Goal: Information Seeking & Learning: Learn about a topic

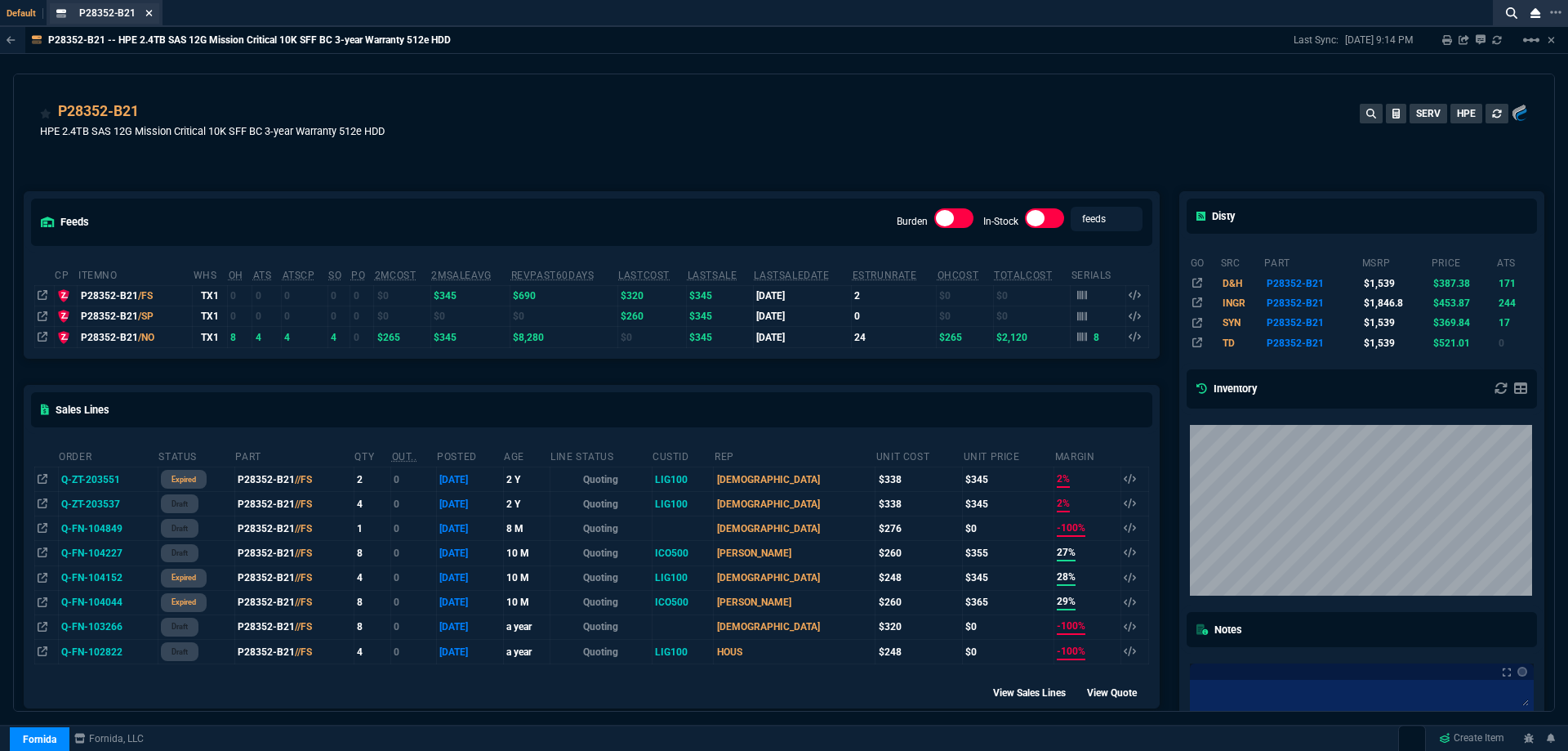
click at [147, 17] on icon at bounding box center [149, 13] width 7 height 9
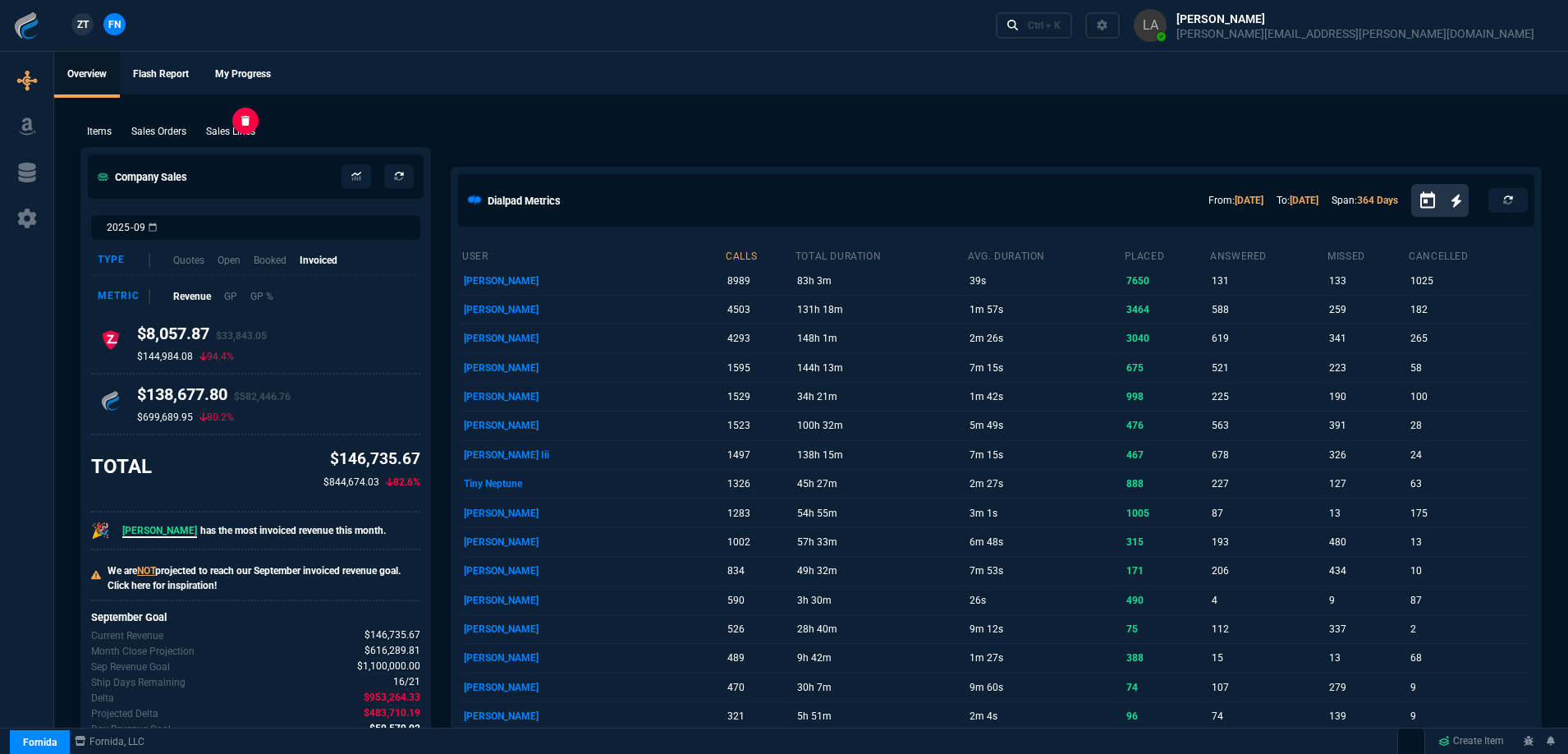
click at [220, 135] on p "Sales Lines" at bounding box center [231, 132] width 49 height 15
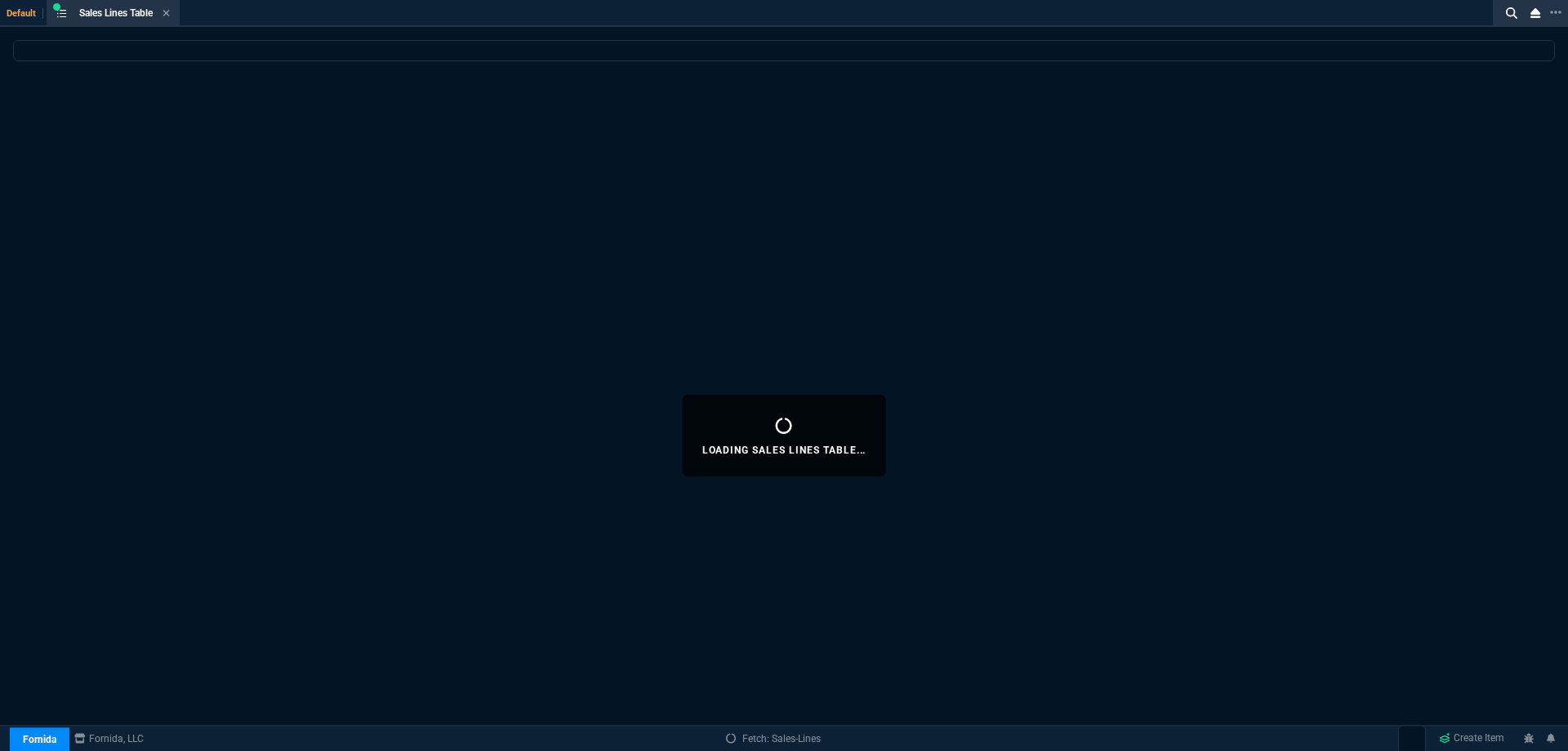
select select
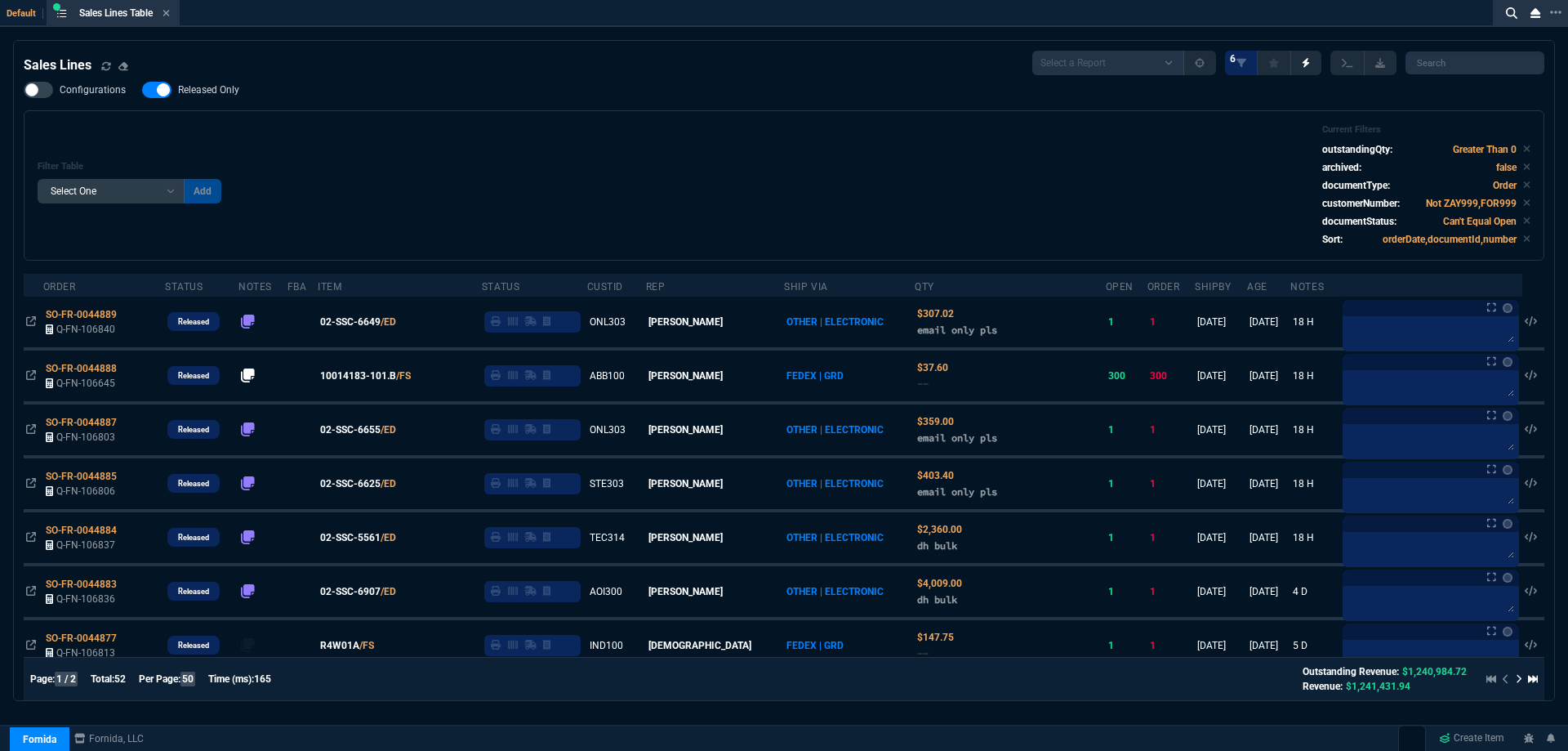
click at [220, 96] on span "Released Only" at bounding box center [208, 90] width 61 height 13
click at [142, 91] on input "Released Only" at bounding box center [141, 90] width 1 height 1
checkbox input "false"
click at [694, 158] on div "Filter Table Select One Add Filter () Age () ATS () Cond (itemVariantCode) Cust…" at bounding box center [784, 185] width 1492 height 123
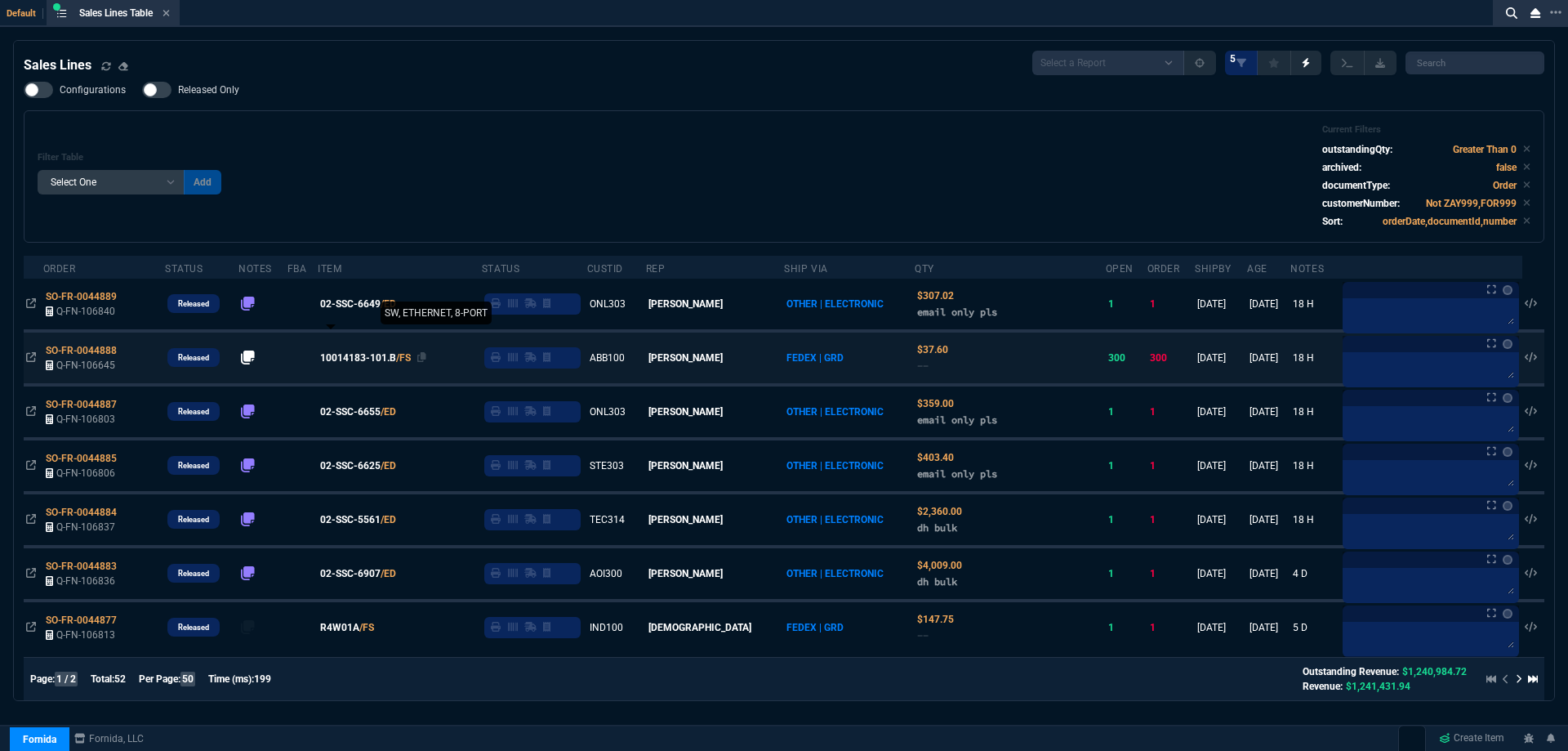
click at [359, 362] on span "10014183-101.B" at bounding box center [358, 358] width 76 height 15
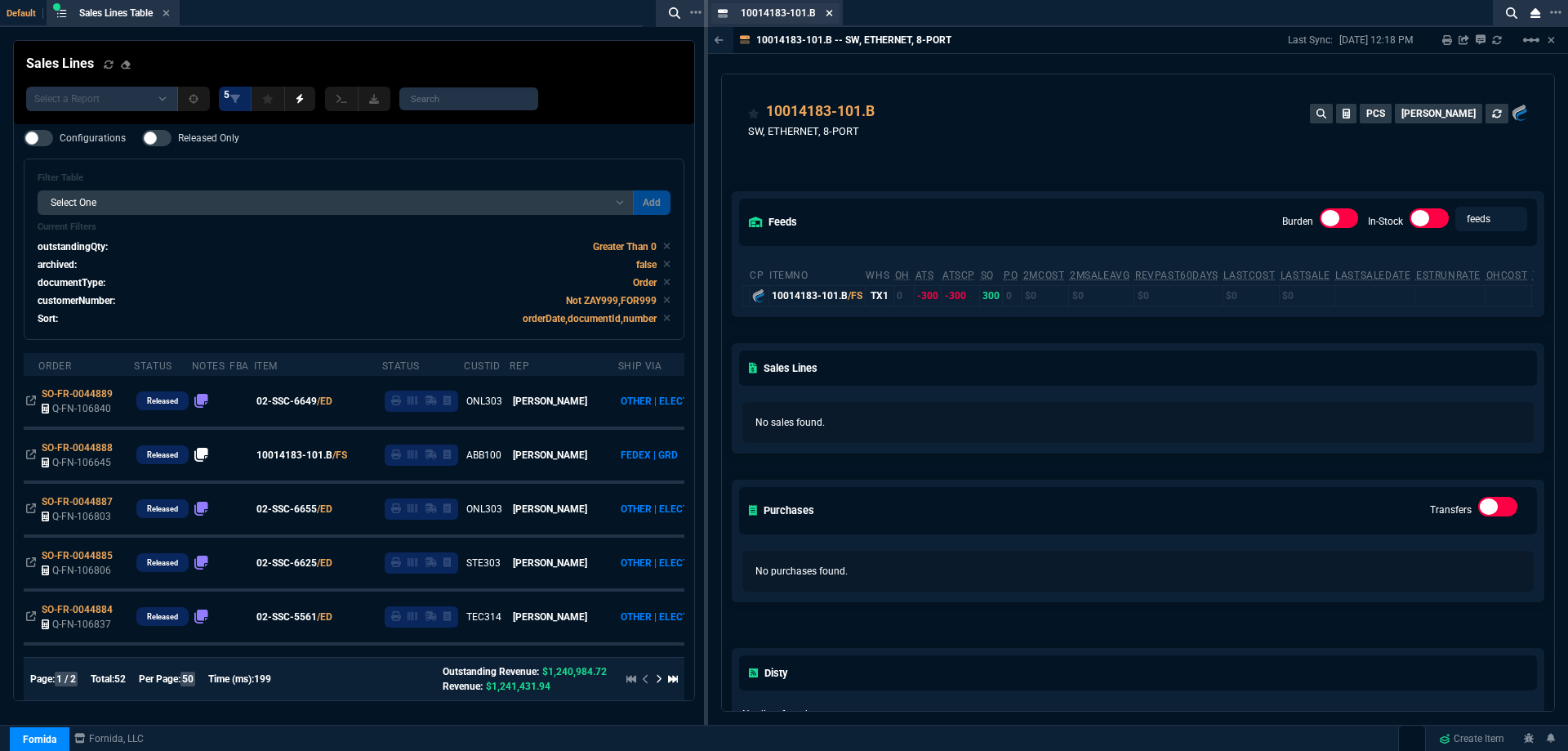
click at [828, 16] on icon at bounding box center [829, 13] width 7 height 9
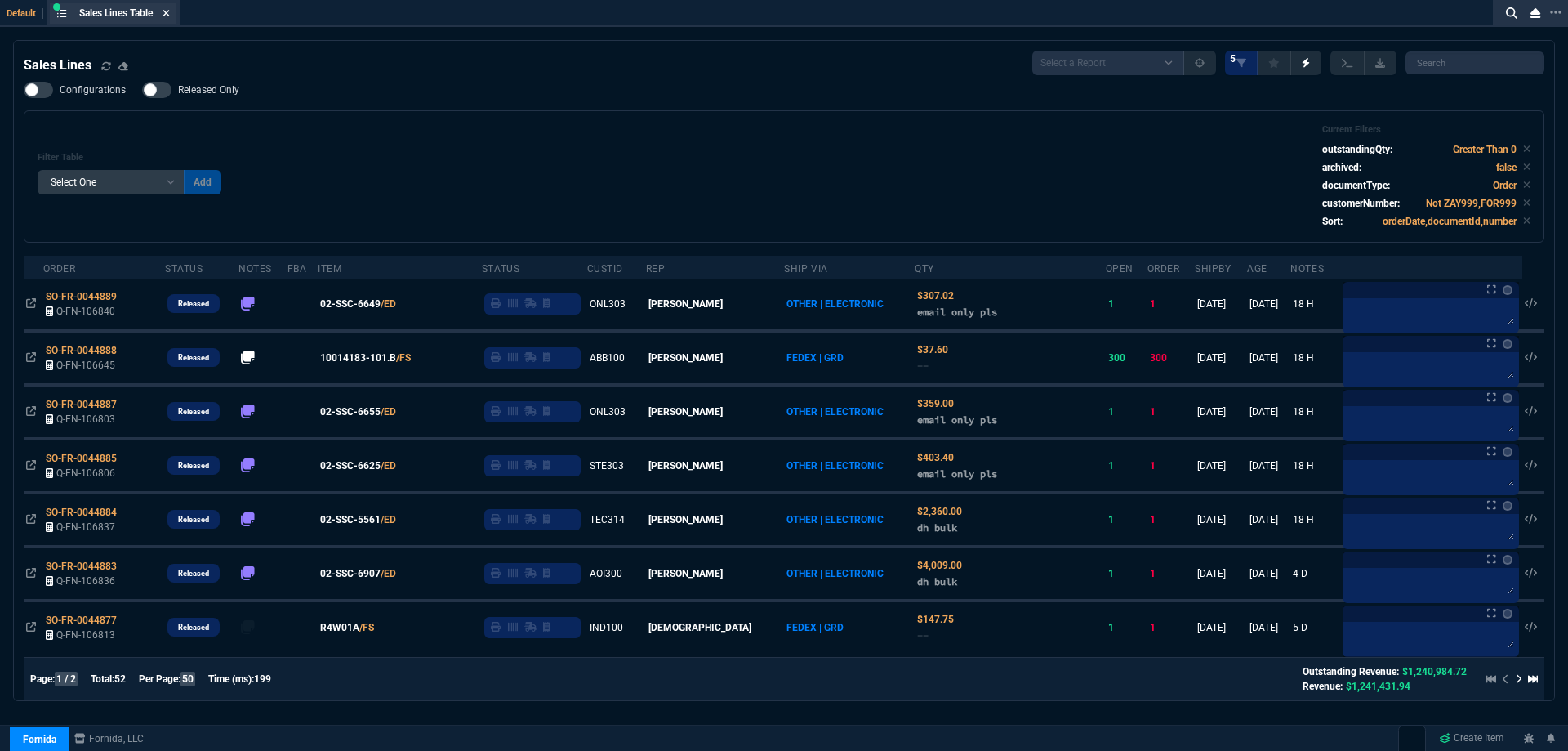
click at [169, 15] on icon at bounding box center [166, 12] width 7 height 7
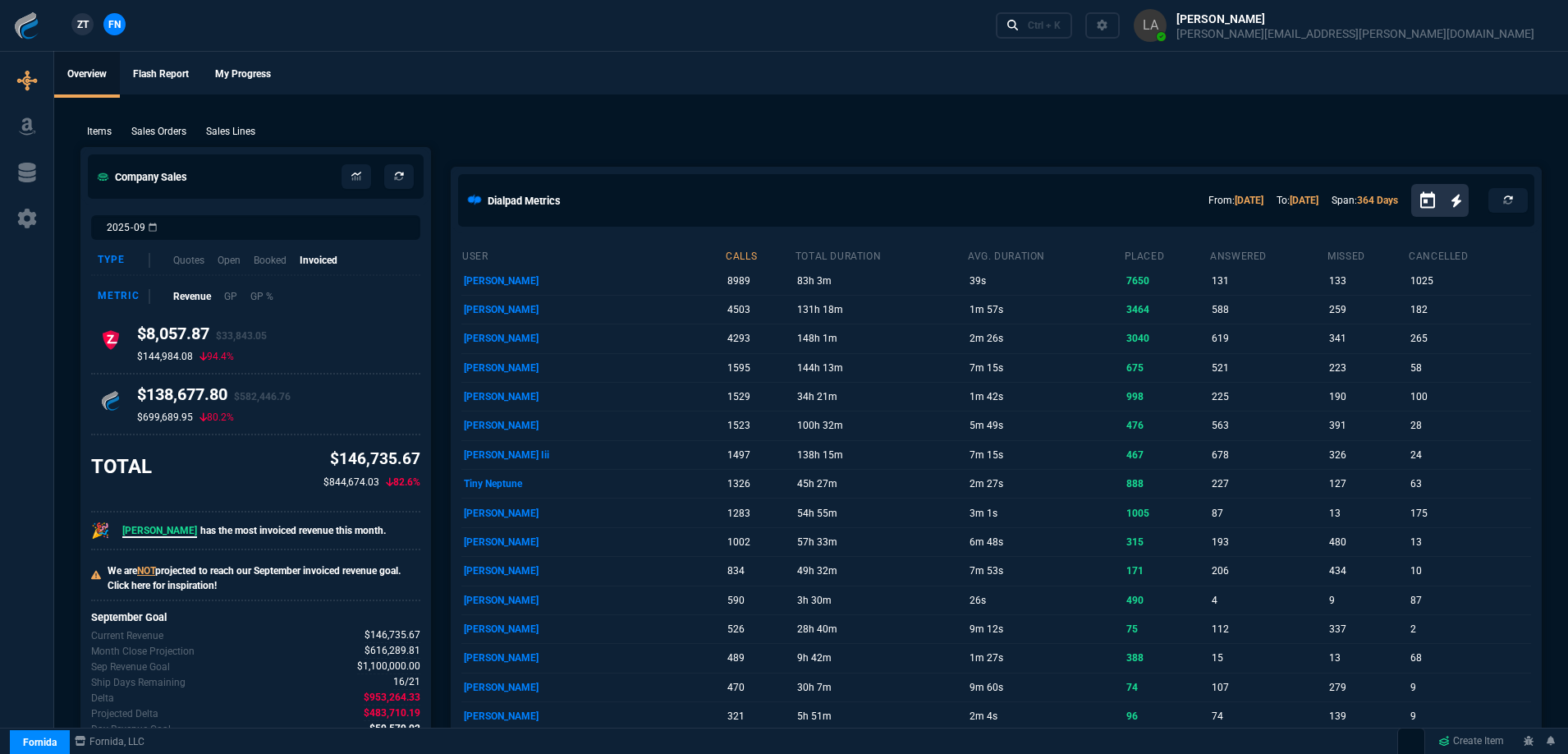
click at [80, 29] on span "ZT" at bounding box center [83, 24] width 11 height 15
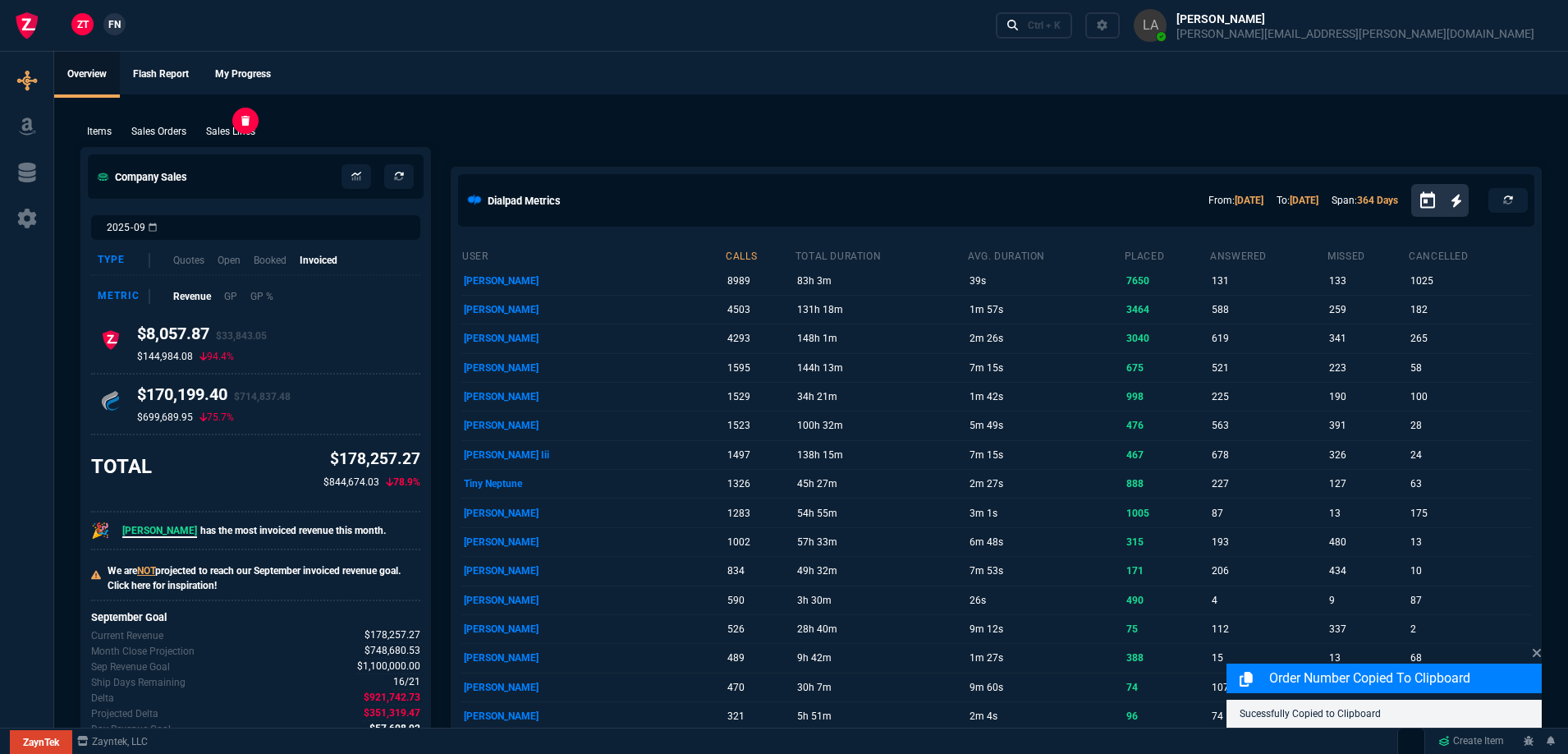
click at [245, 135] on p "Sales Lines" at bounding box center [231, 132] width 49 height 15
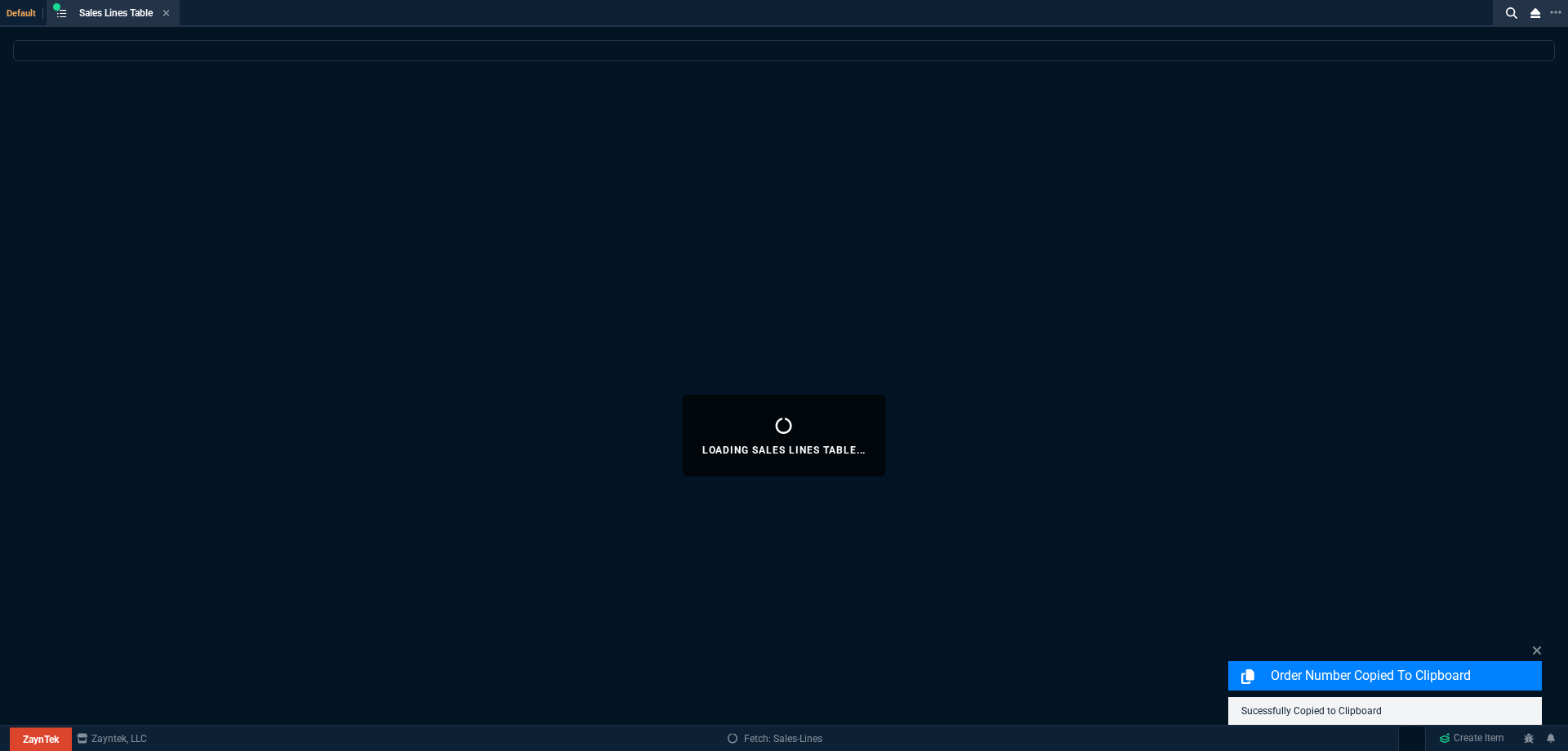
select select
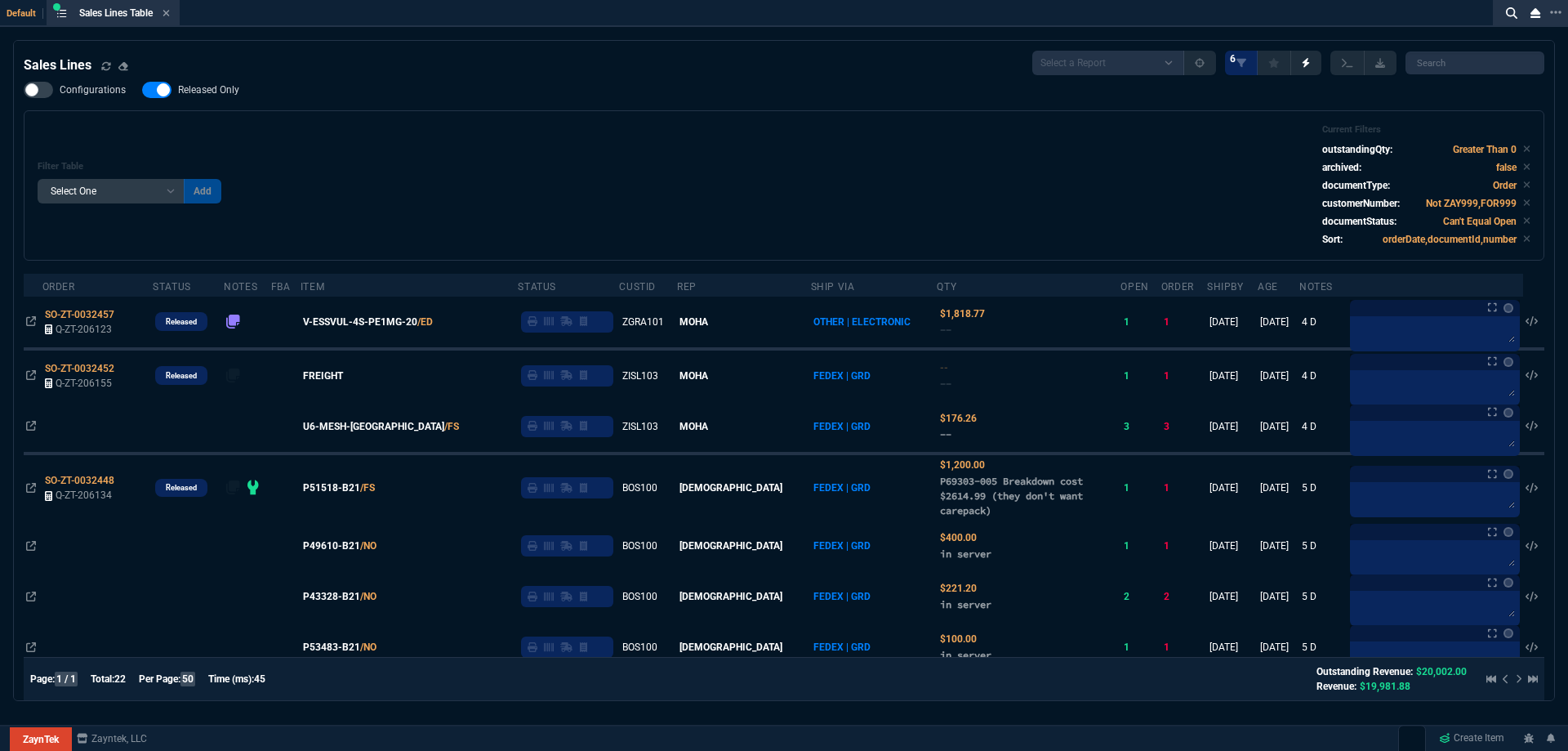
click at [183, 90] on span "Released Only" at bounding box center [208, 90] width 61 height 13
click at [142, 90] on input "Released Only" at bounding box center [141, 90] width 1 height 1
checkbox input "false"
click at [681, 201] on div "Filter Table Select One Add Filter () Age () ATS () Cond (itemVariantCode) Cust…" at bounding box center [784, 185] width 1492 height 123
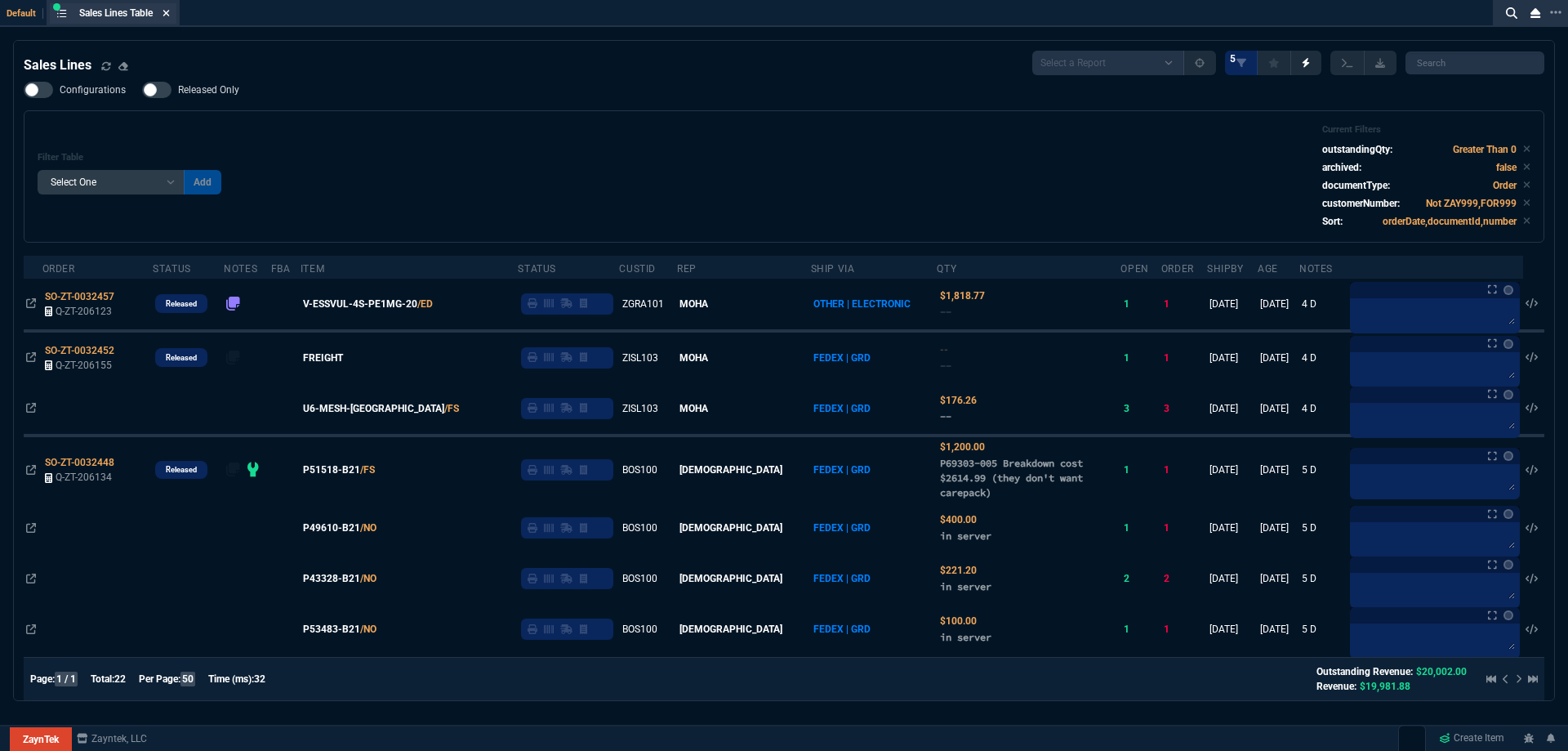
click at [169, 11] on icon at bounding box center [167, 13] width 7 height 9
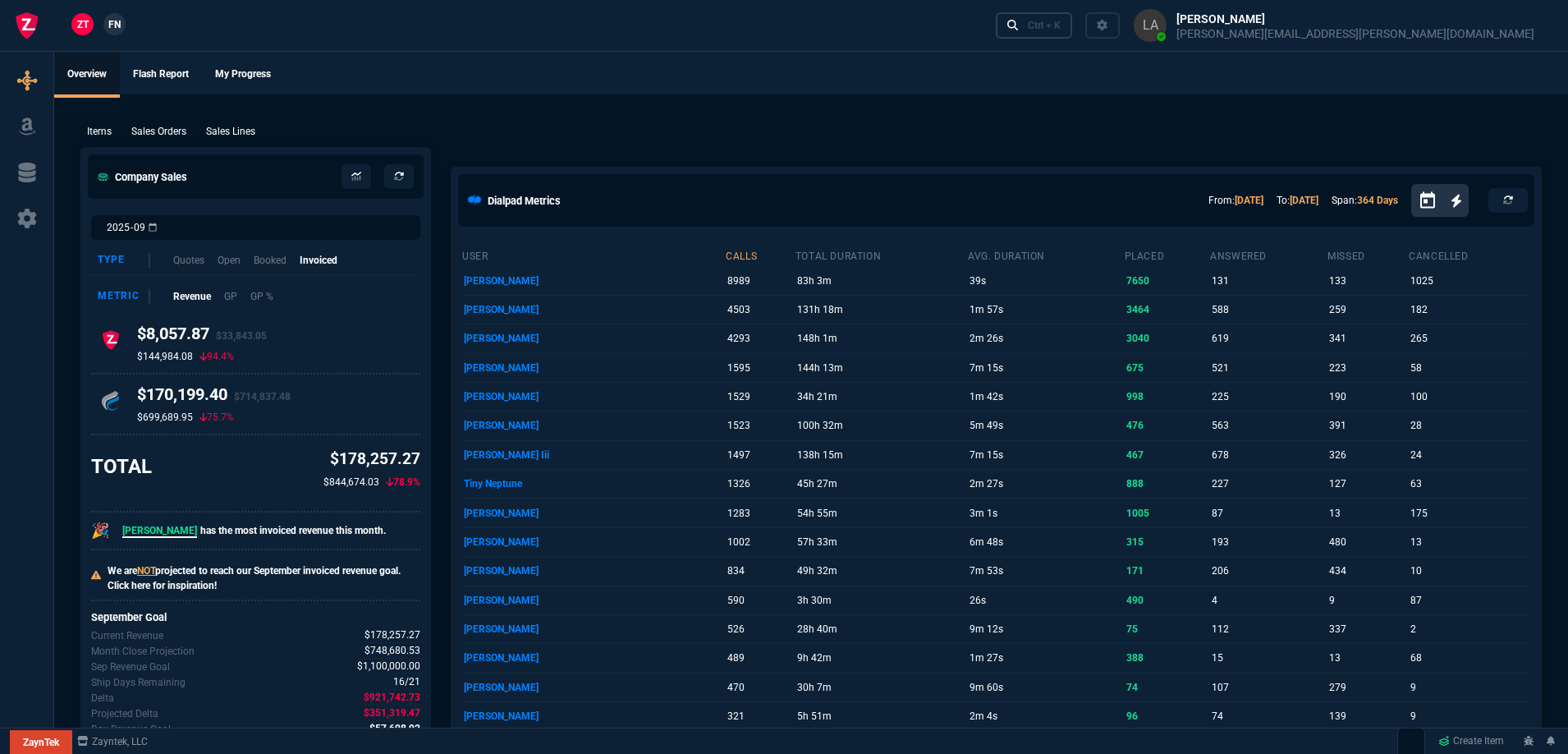
click at [1061, 26] on div "Ctrl + K" at bounding box center [1044, 25] width 33 height 13
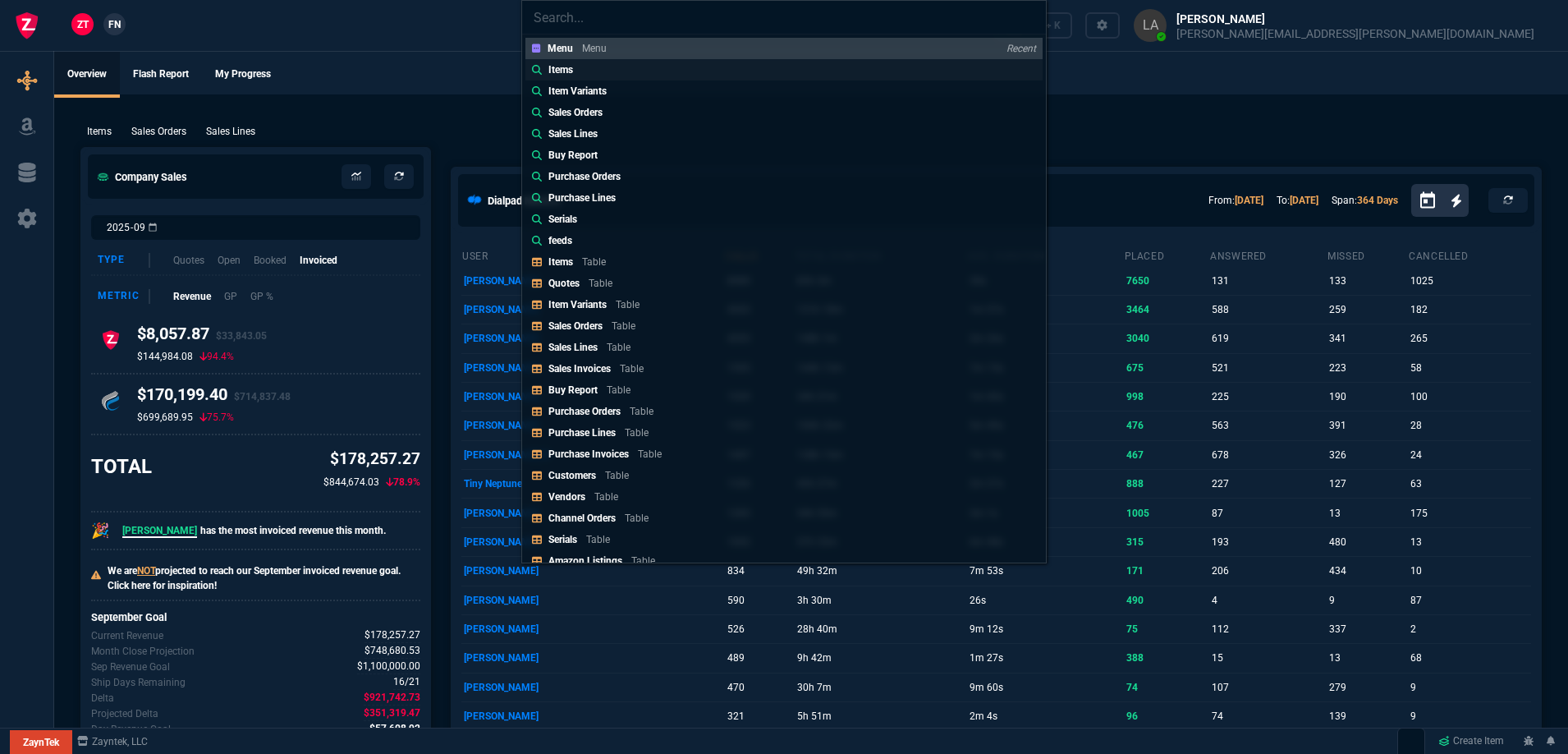
click at [561, 69] on p "Items" at bounding box center [561, 70] width 24 height 15
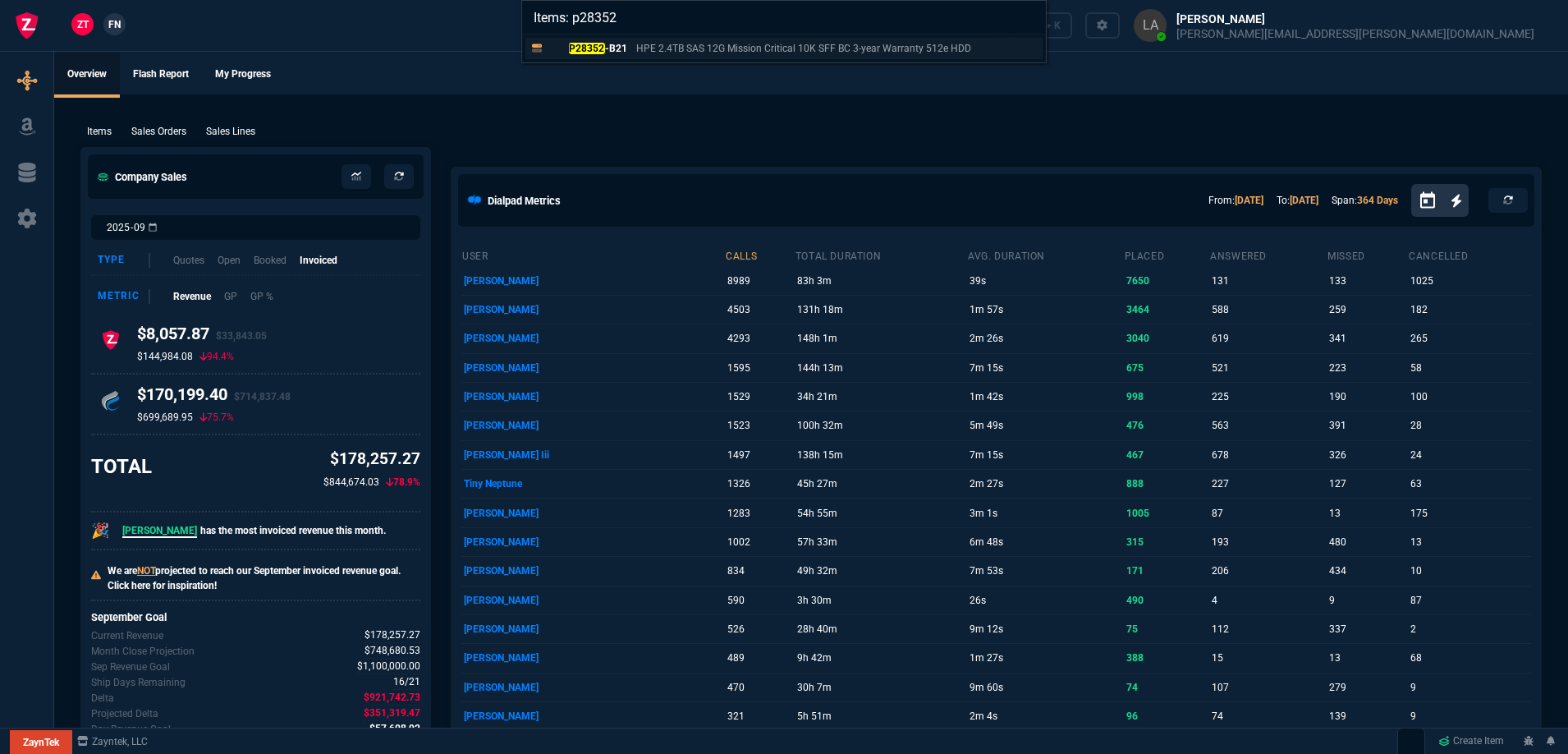
type input "Items: p28352"
click at [605, 56] on link "P28352 -B21 HPE 2.4TB SAS 12G Mission Critical 10K SFF BC 3-year Warranty 512e …" at bounding box center [784, 48] width 518 height 22
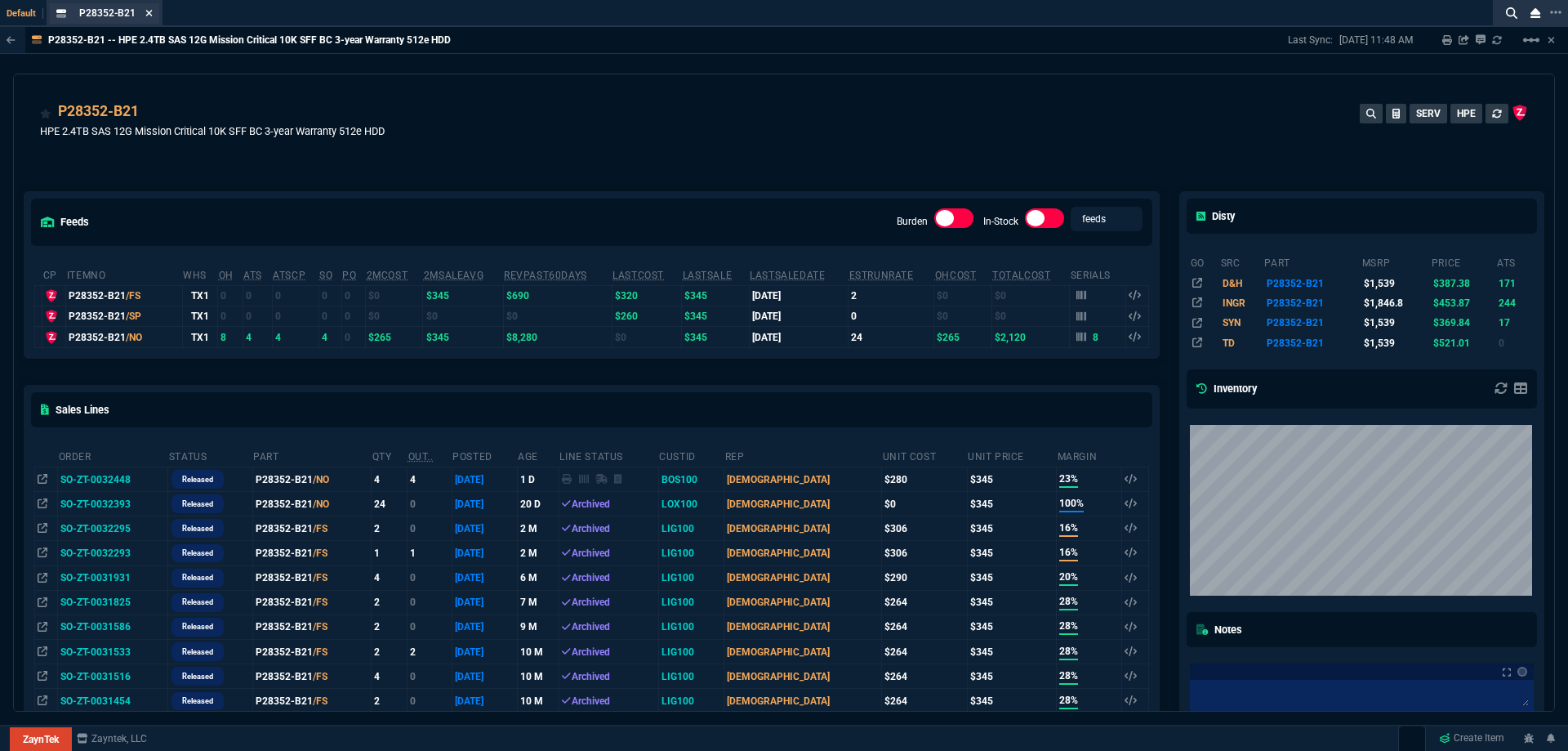
click at [150, 12] on icon at bounding box center [149, 13] width 7 height 9
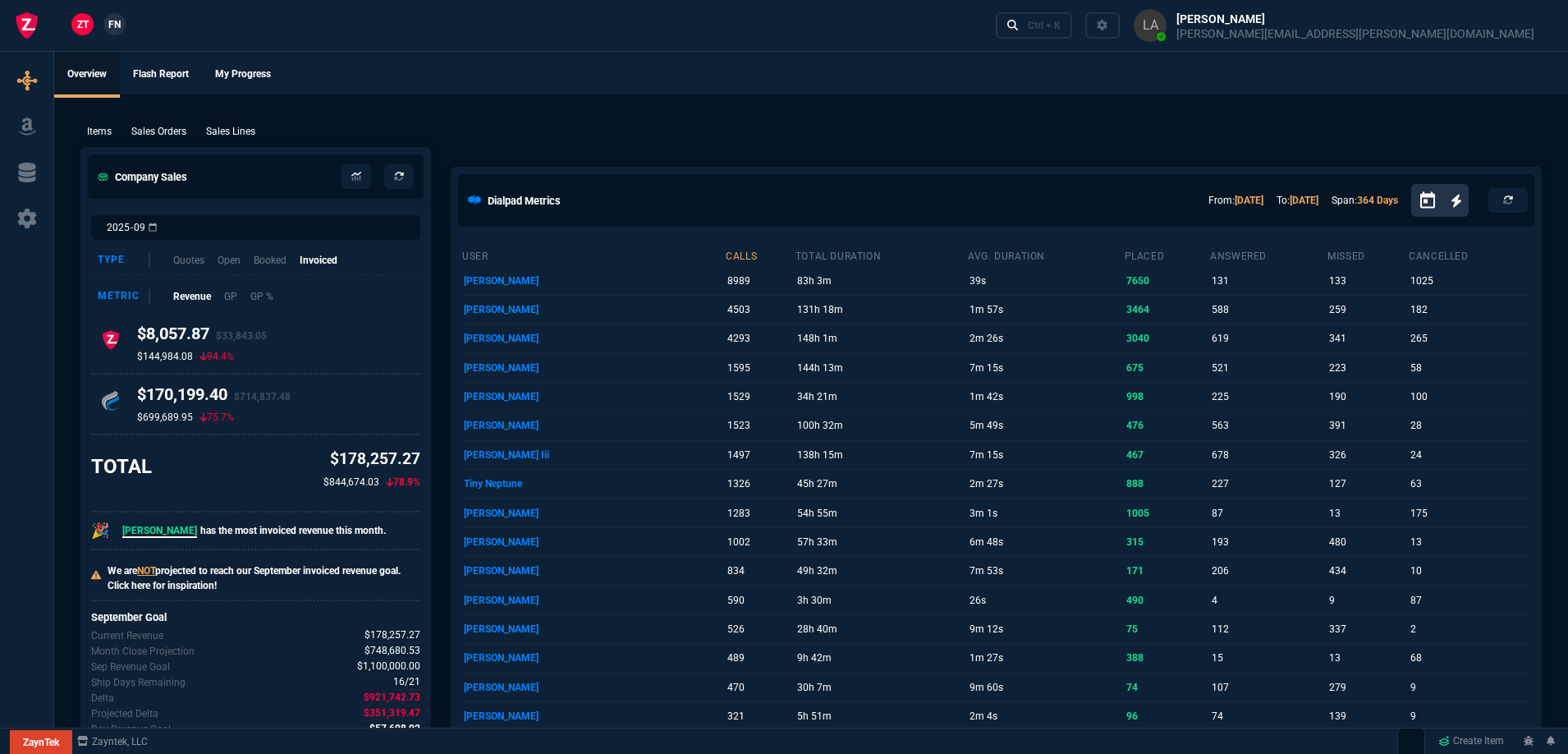
drag, startPoint x: 834, startPoint y: 104, endPoint x: 1057, endPoint y: 69, distance: 225.7
click at [109, 20] on span "FN" at bounding box center [114, 24] width 12 height 15
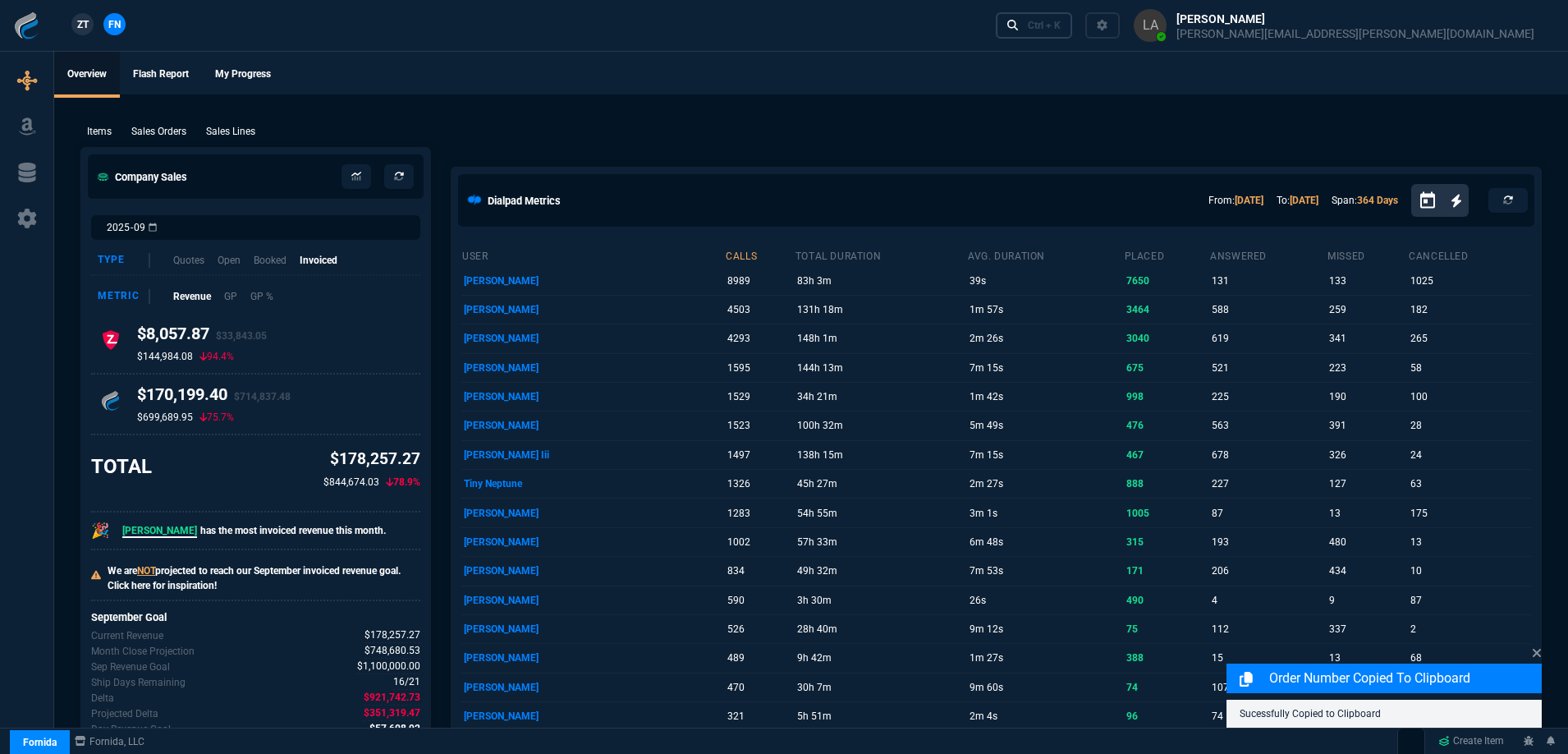
click at [1061, 31] on div "Ctrl + K" at bounding box center [1044, 25] width 33 height 13
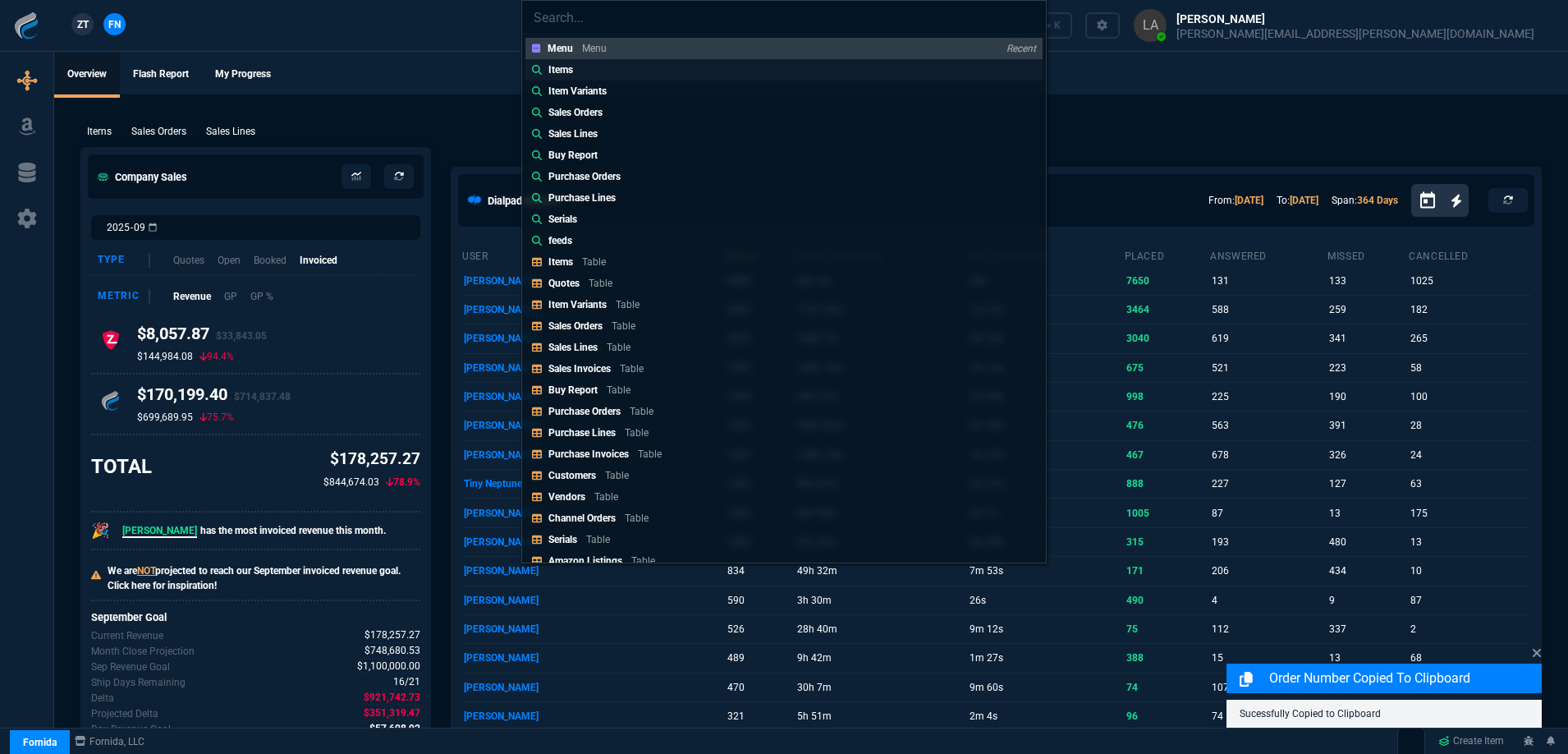
click at [624, 71] on link "Items" at bounding box center [784, 70] width 518 height 22
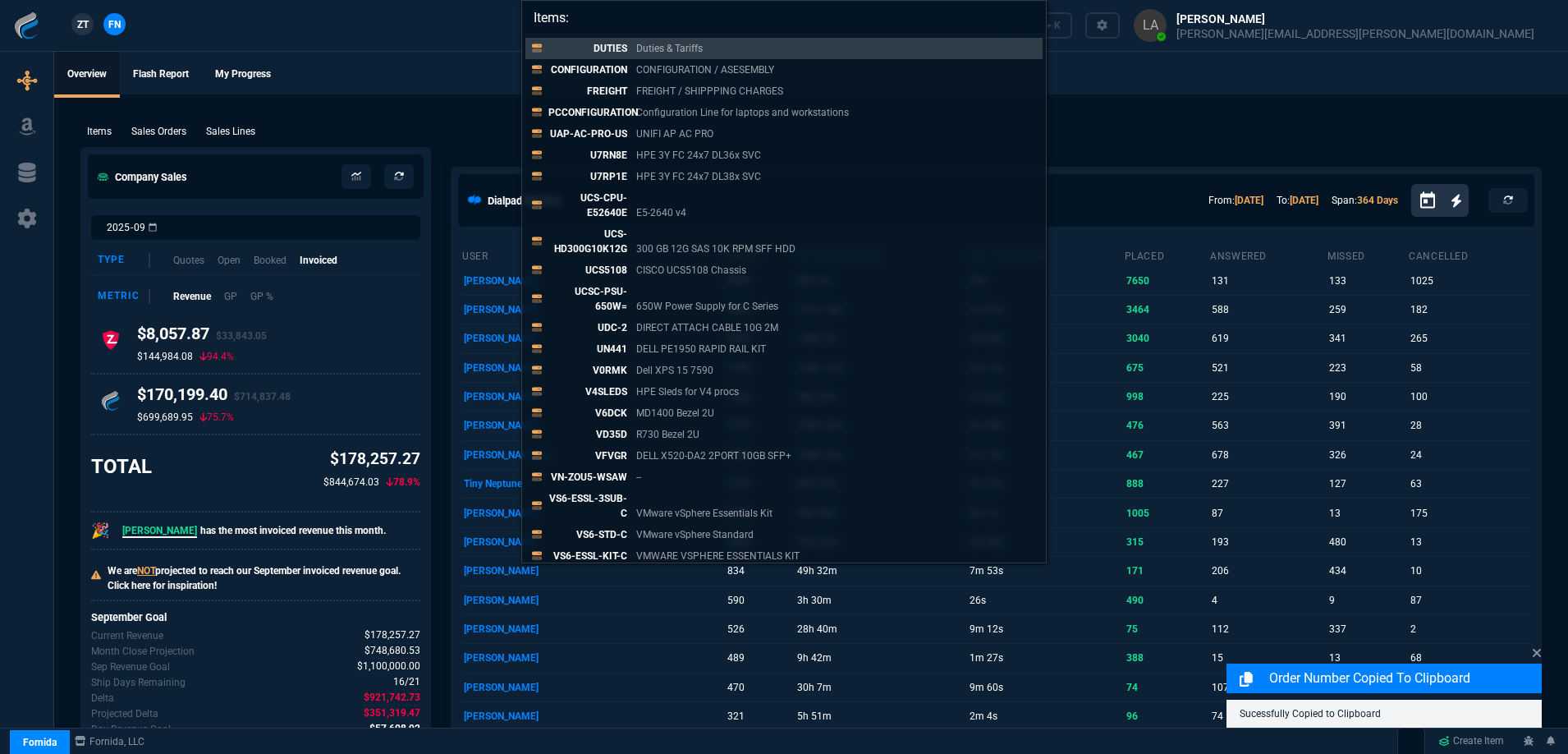
paste input "EAP650"
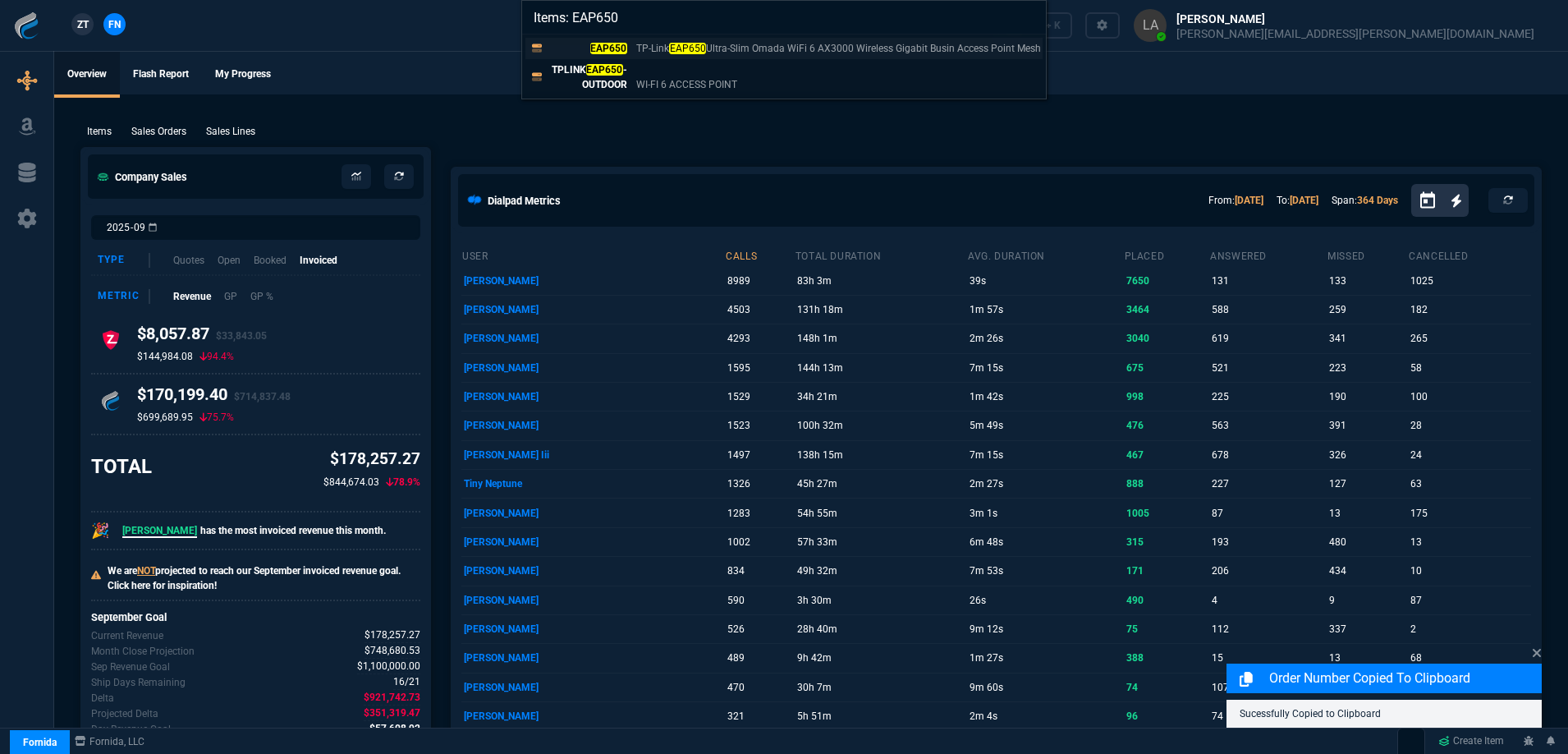
type input "Items: EAP650"
click at [611, 41] on p "EAP650" at bounding box center [588, 49] width 79 height 15
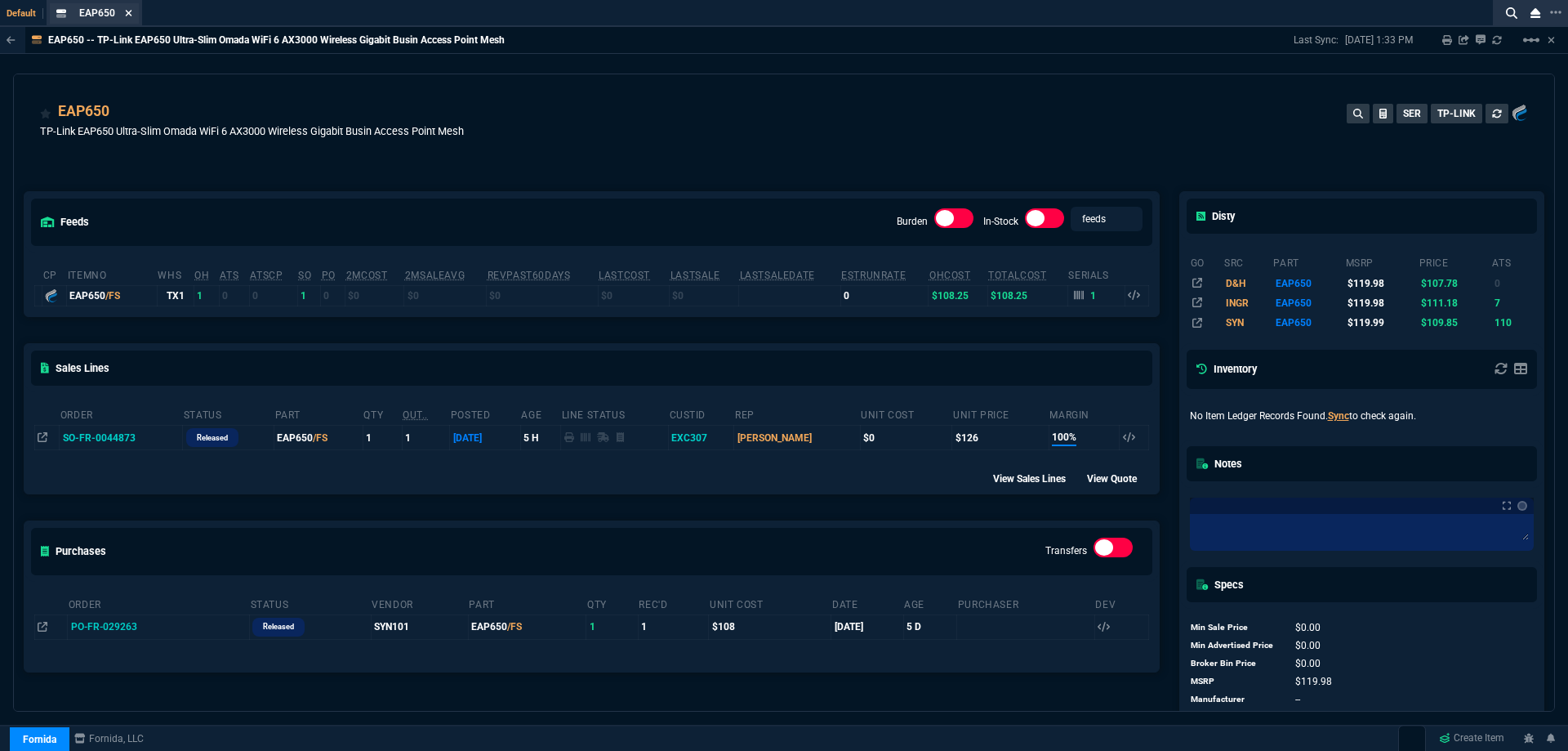
click at [129, 16] on icon at bounding box center [128, 13] width 7 height 9
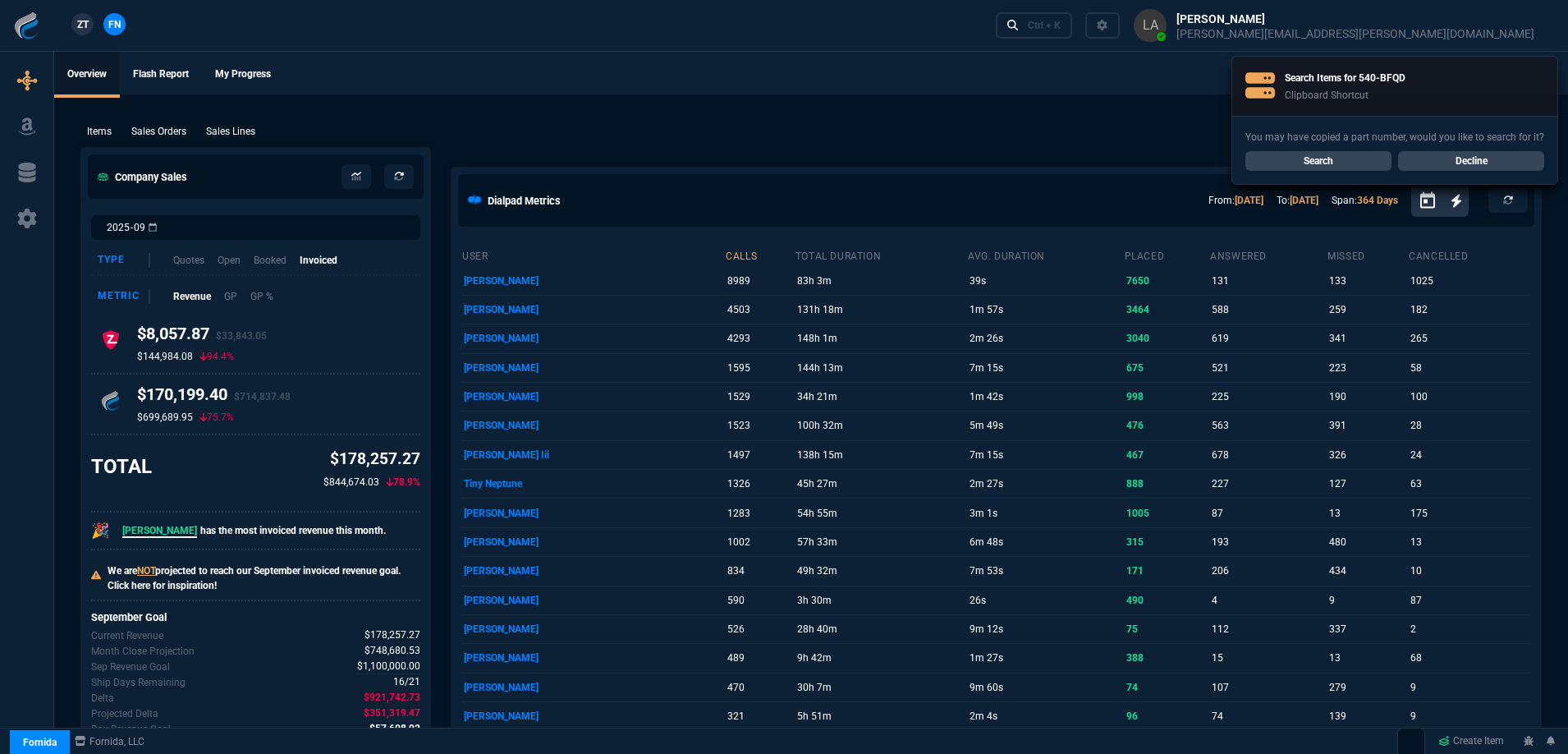
click at [1314, 163] on link "Search" at bounding box center [1318, 160] width 146 height 20
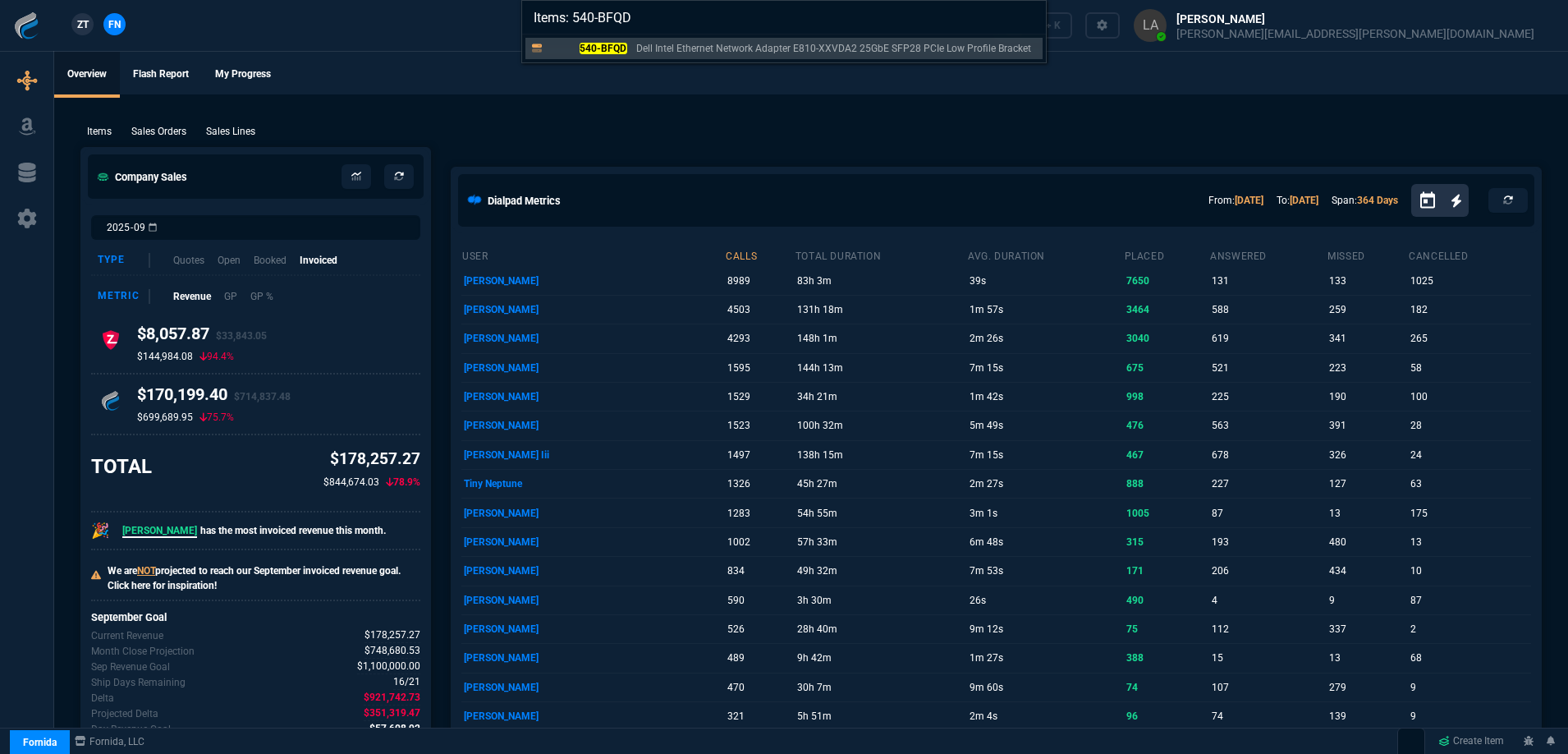
click at [600, 51] on mark "540-BFQD" at bounding box center [603, 48] width 48 height 11
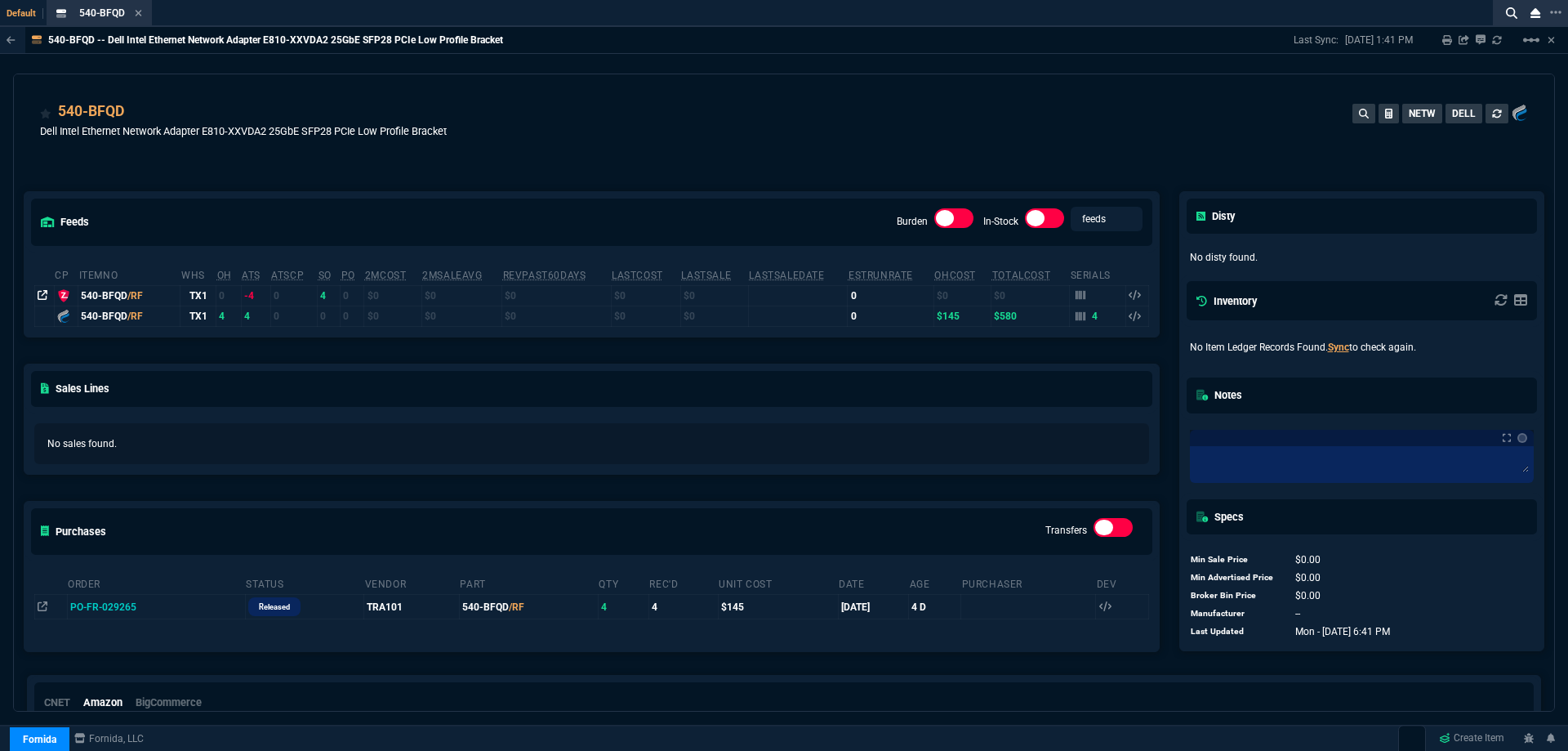
click at [48, 295] on icon at bounding box center [42, 295] width 9 height 9
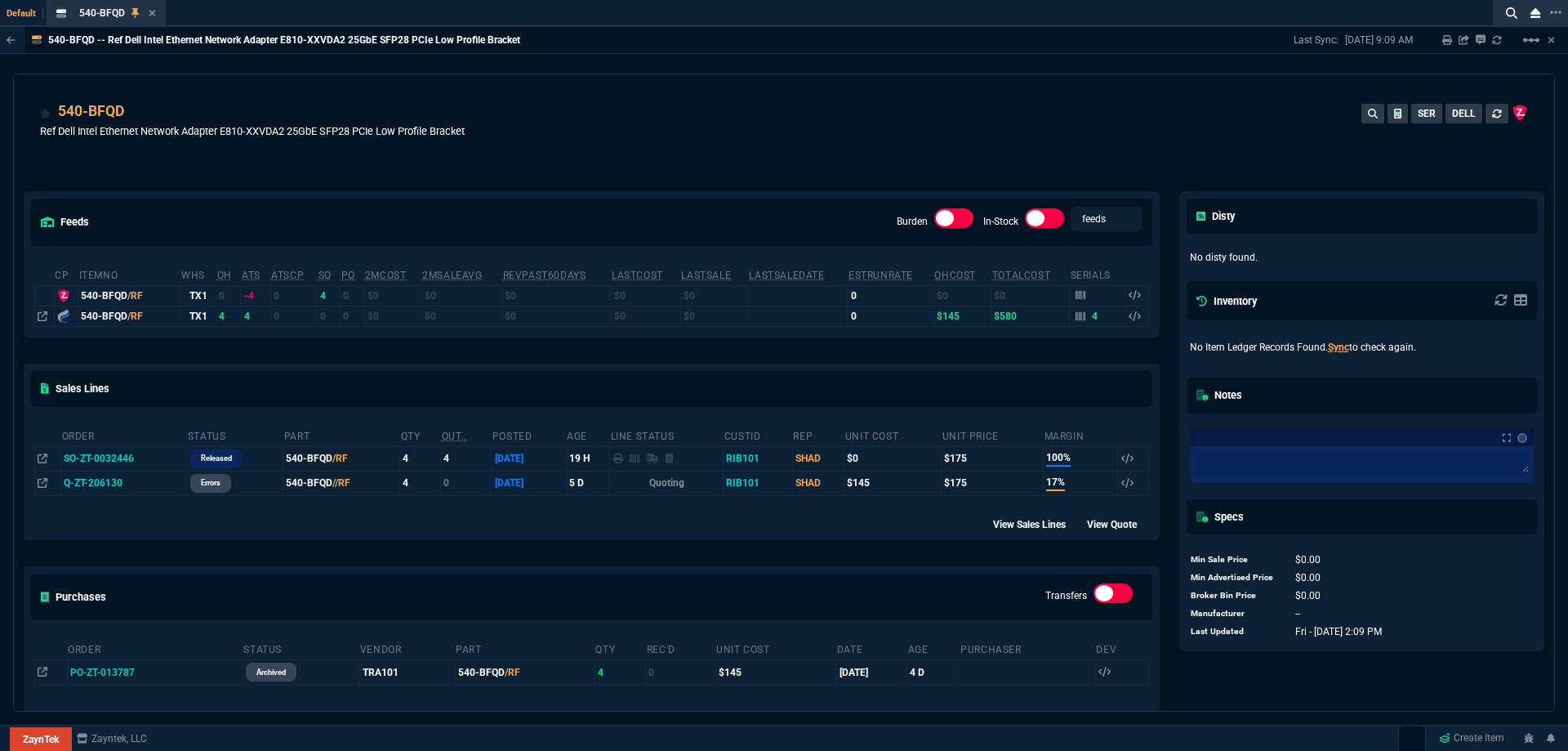
click at [150, 16] on icon at bounding box center [153, 13] width 7 height 9
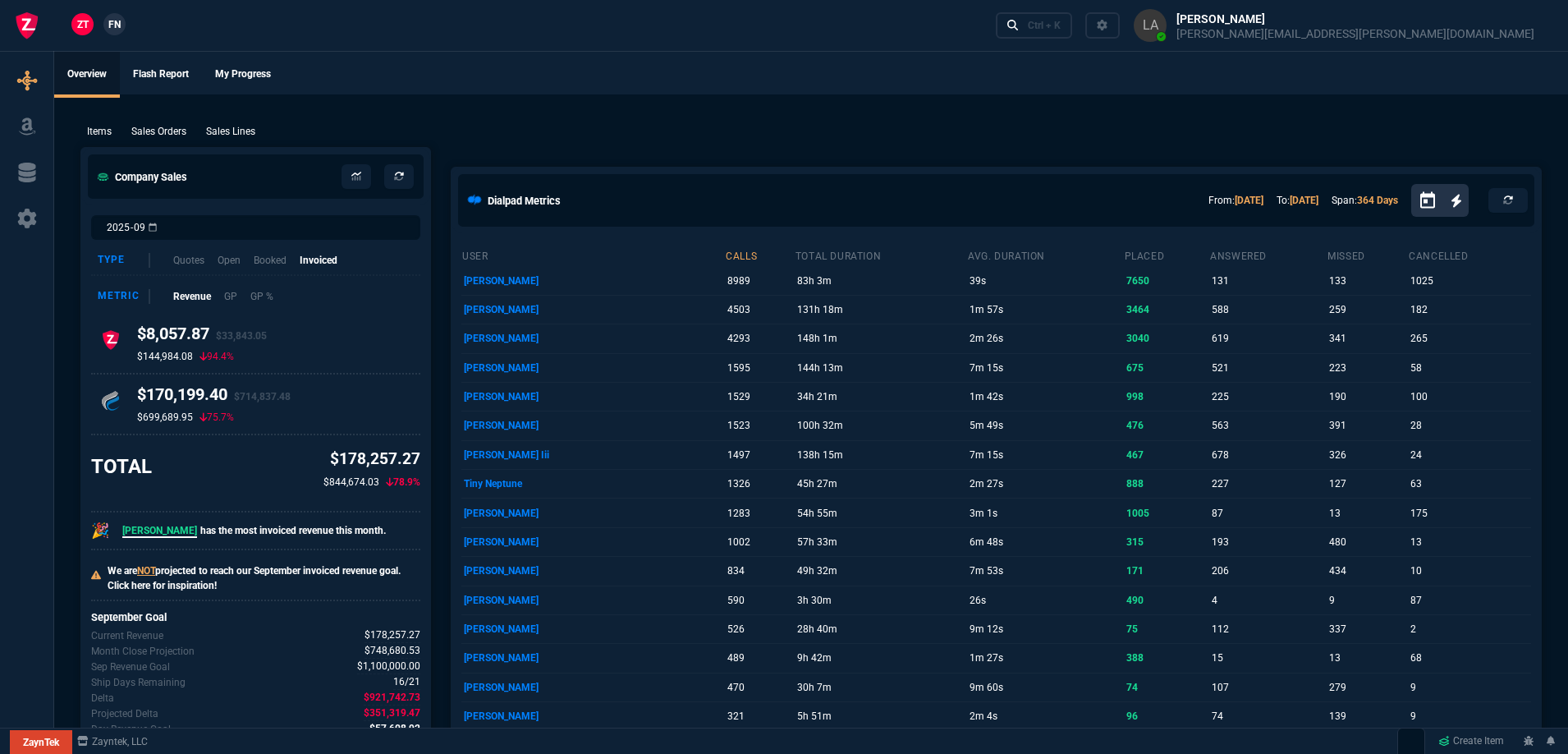
click at [117, 26] on span "FN" at bounding box center [114, 24] width 12 height 15
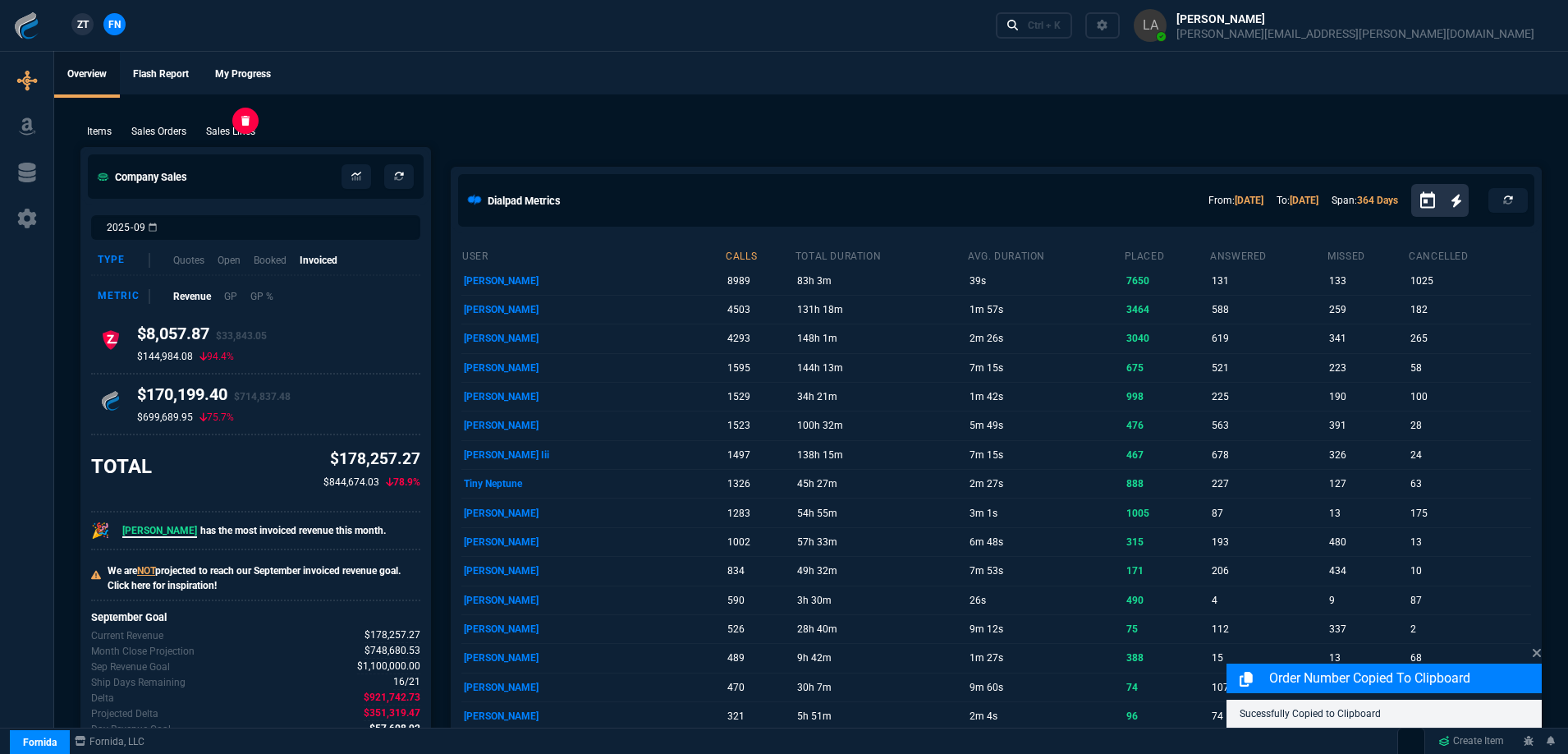
click at [245, 133] on p "Sales Lines" at bounding box center [231, 132] width 49 height 15
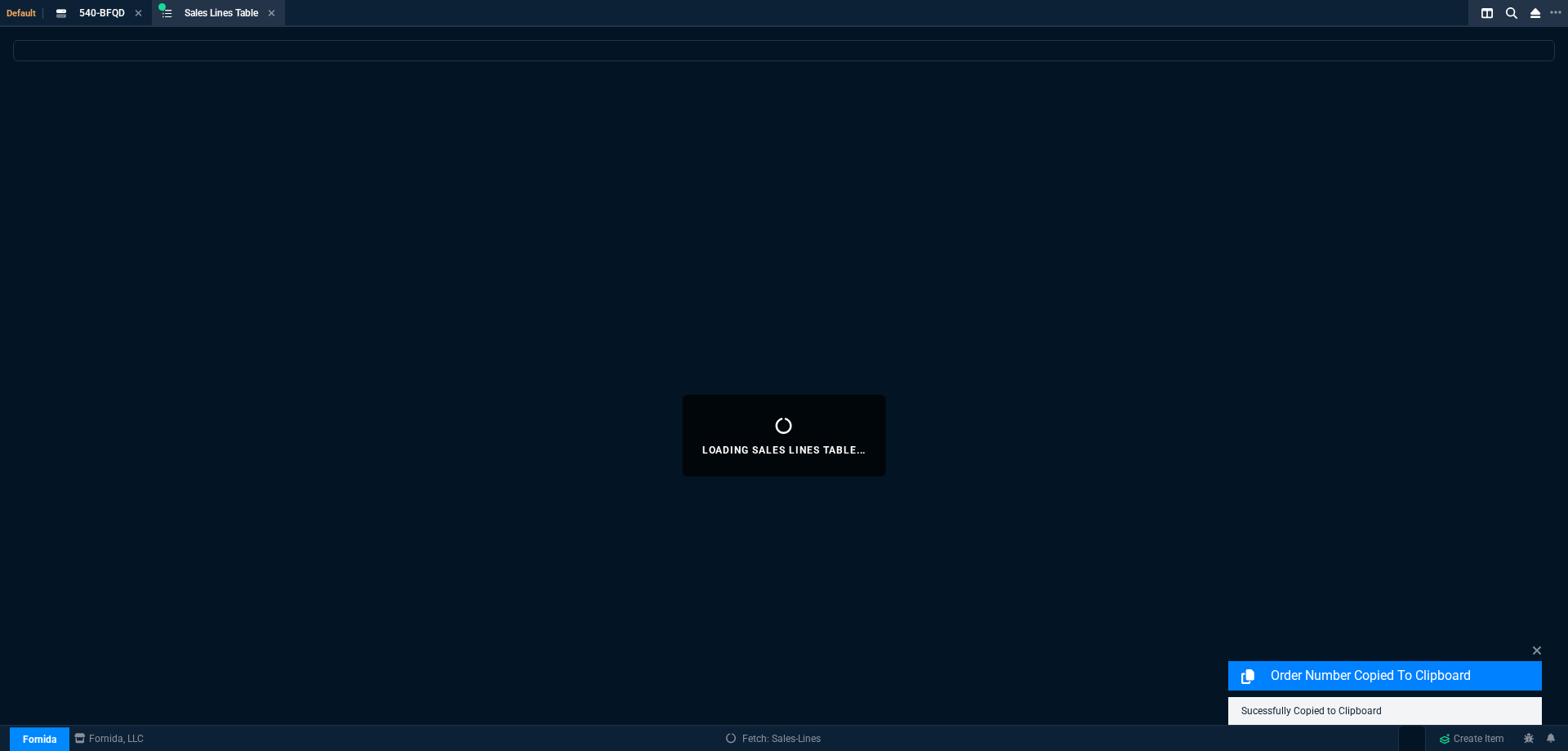
select select
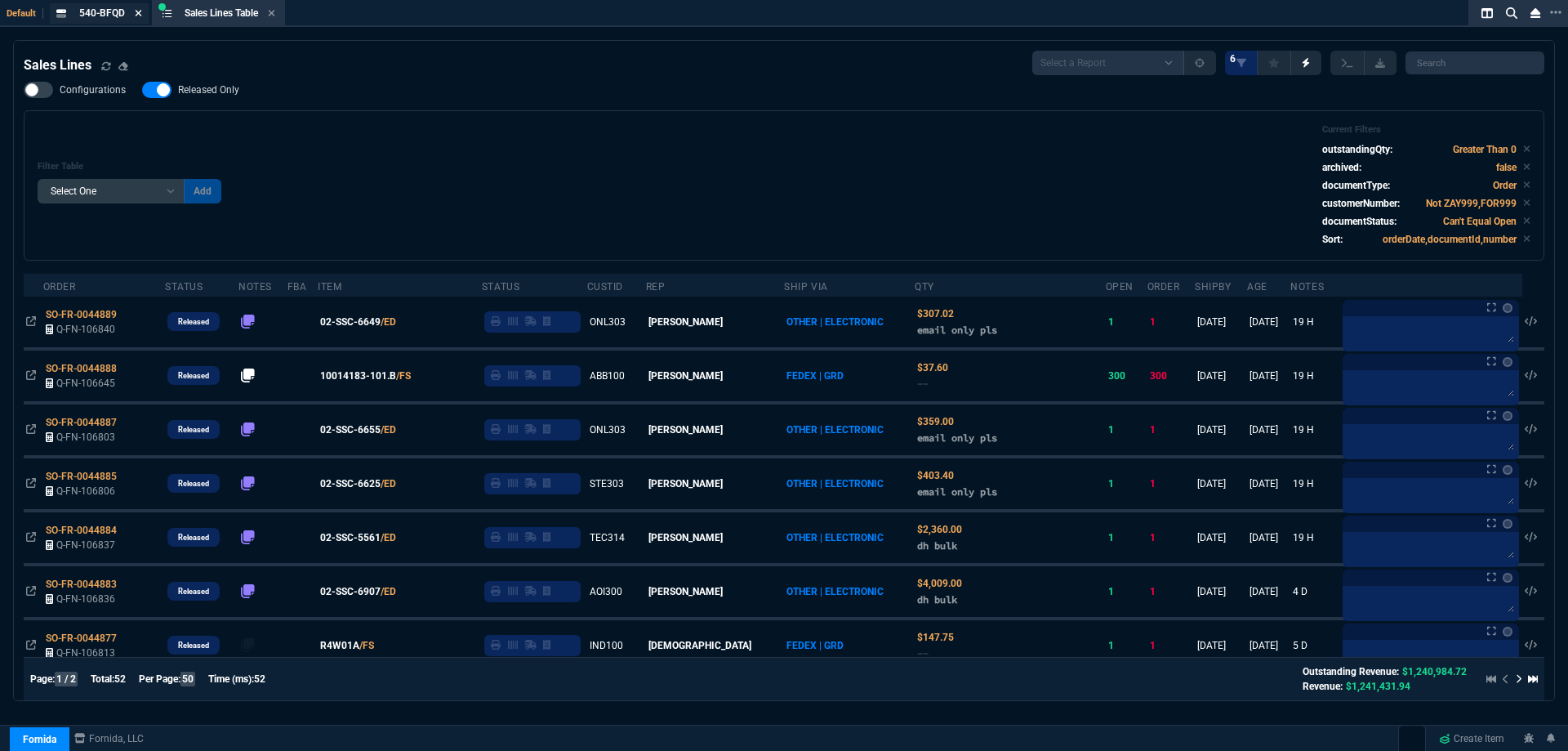
click at [139, 17] on icon at bounding box center [139, 13] width 7 height 9
click at [222, 89] on span "Released Only" at bounding box center [208, 90] width 61 height 13
click at [142, 90] on input "Released Only" at bounding box center [141, 90] width 1 height 1
checkbox input "false"
click at [438, 99] on div "Configurations Released Only Filter Table Select One Add Filter () Age () ATS (…" at bounding box center [784, 170] width 1520 height 179
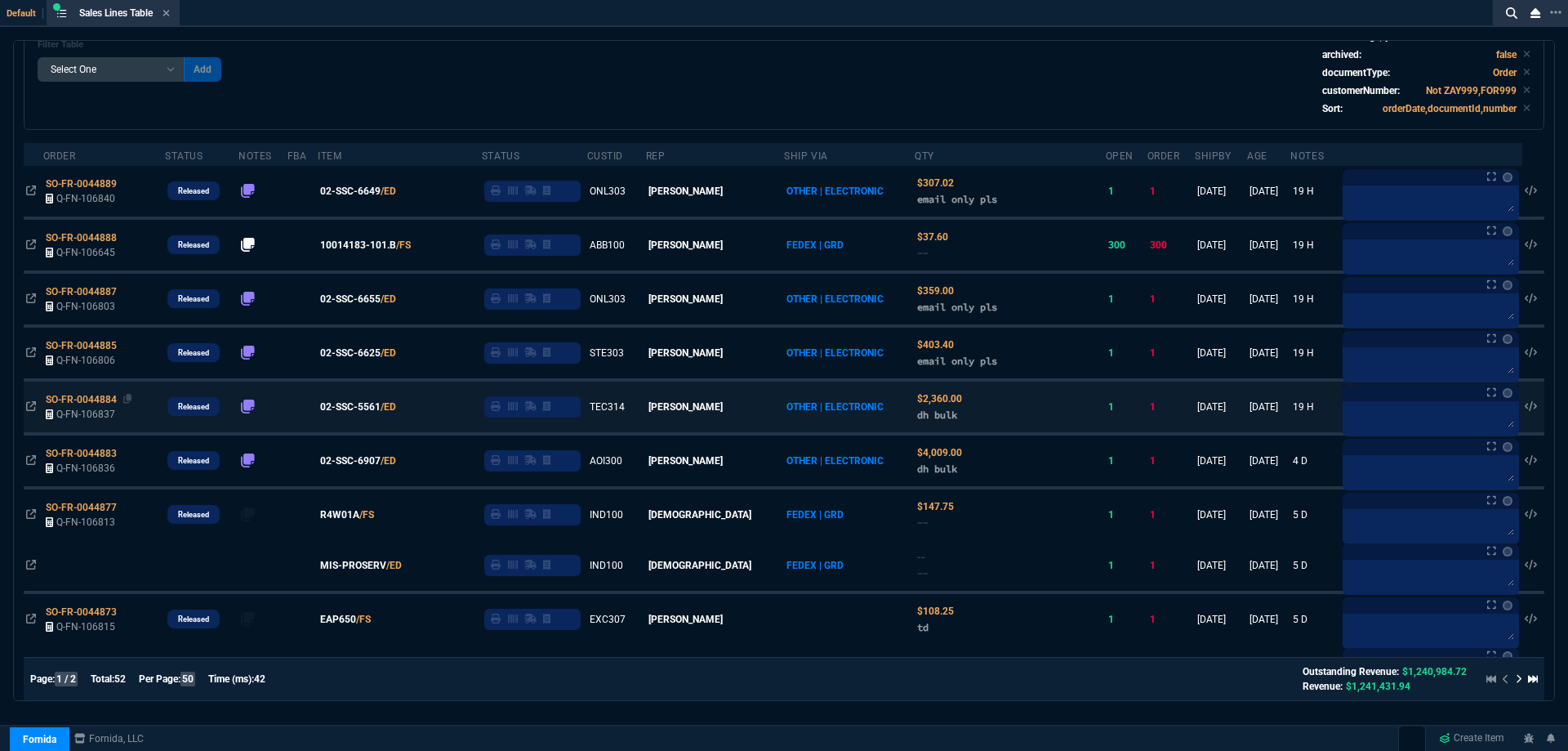
scroll to position [163, 0]
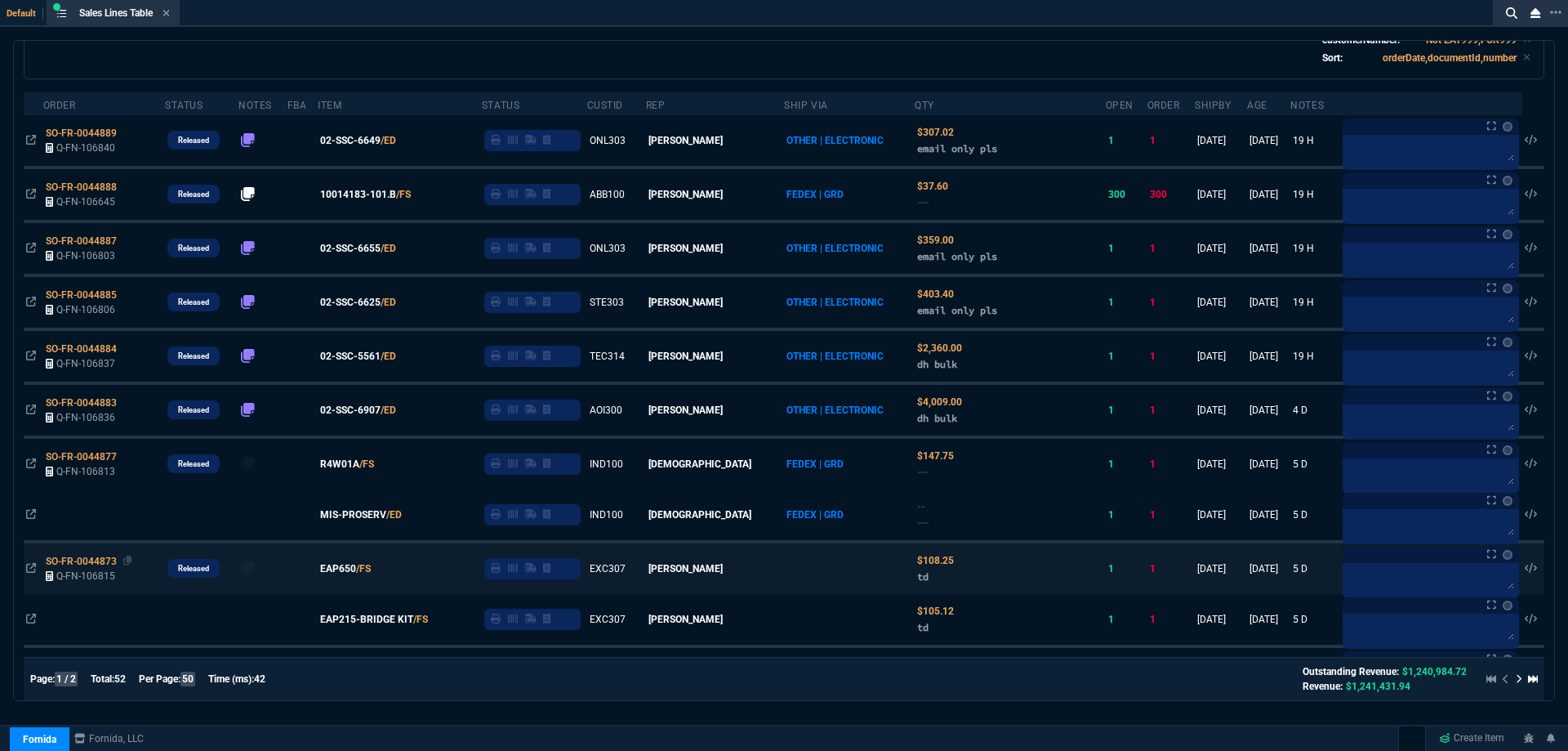
click at [81, 562] on span "SO-FR-0044873" at bounding box center [81, 561] width 71 height 11
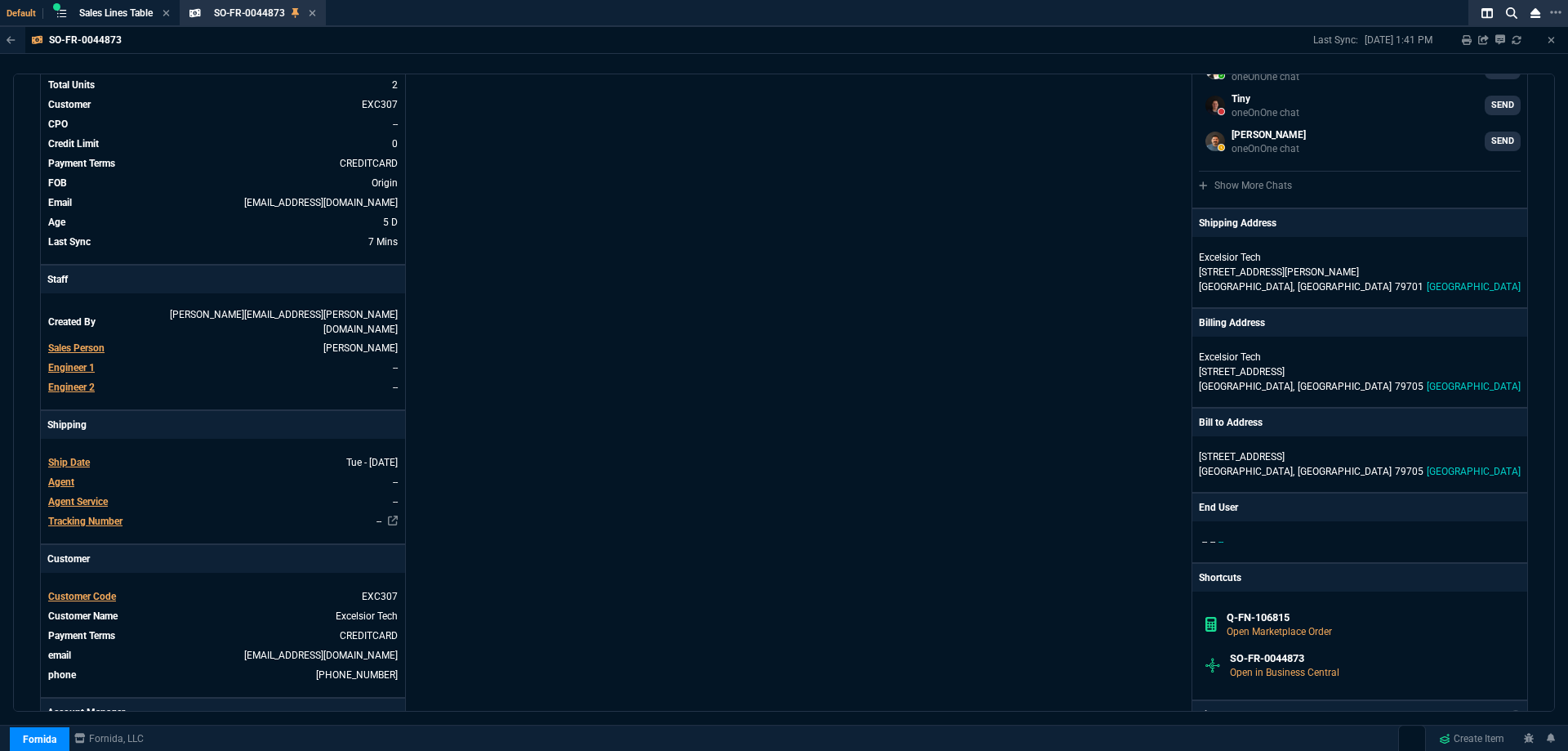
scroll to position [0, 0]
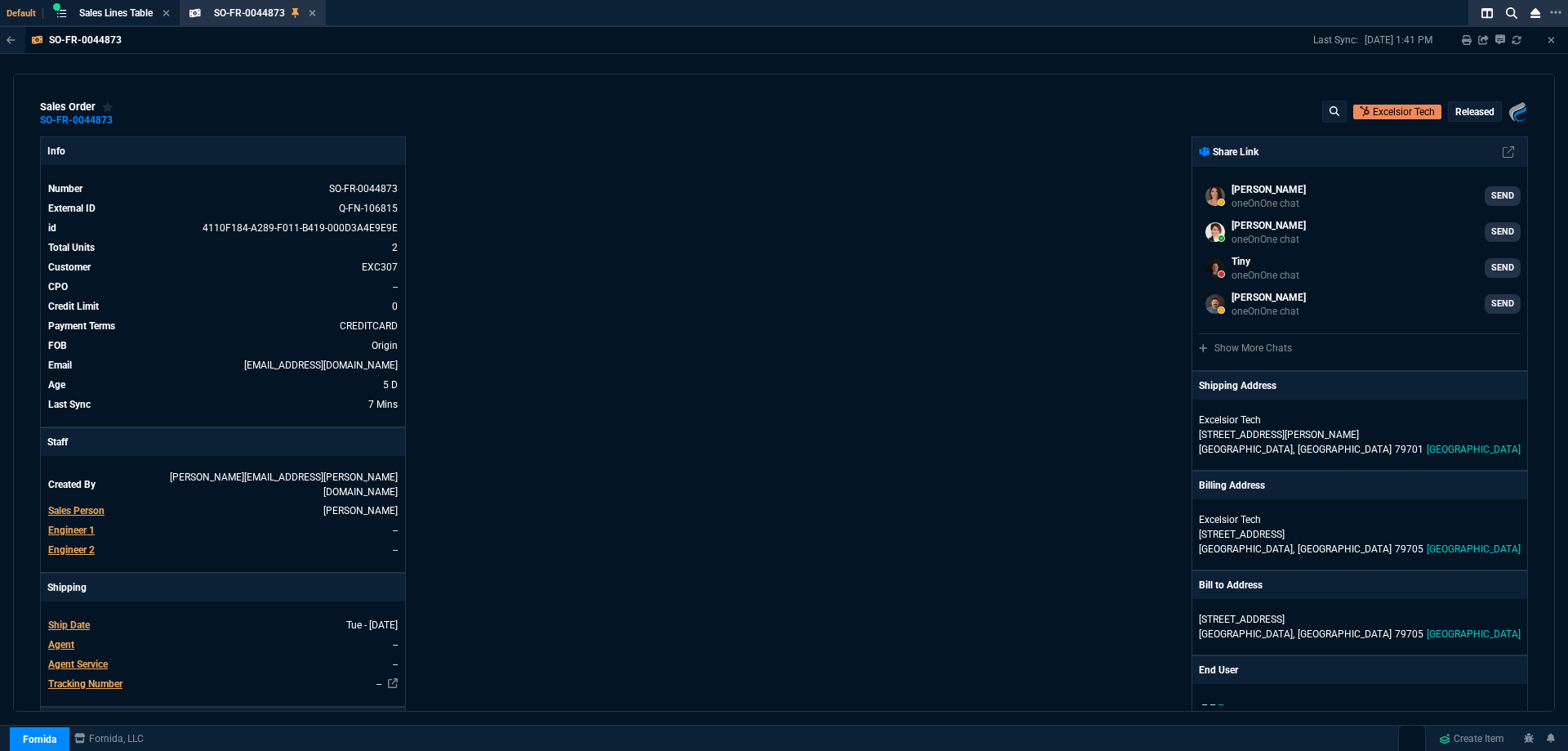
drag, startPoint x: 314, startPoint y: 11, endPoint x: 235, endPoint y: 6, distance: 79.2
click at [314, 11] on icon at bounding box center [312, 12] width 7 height 7
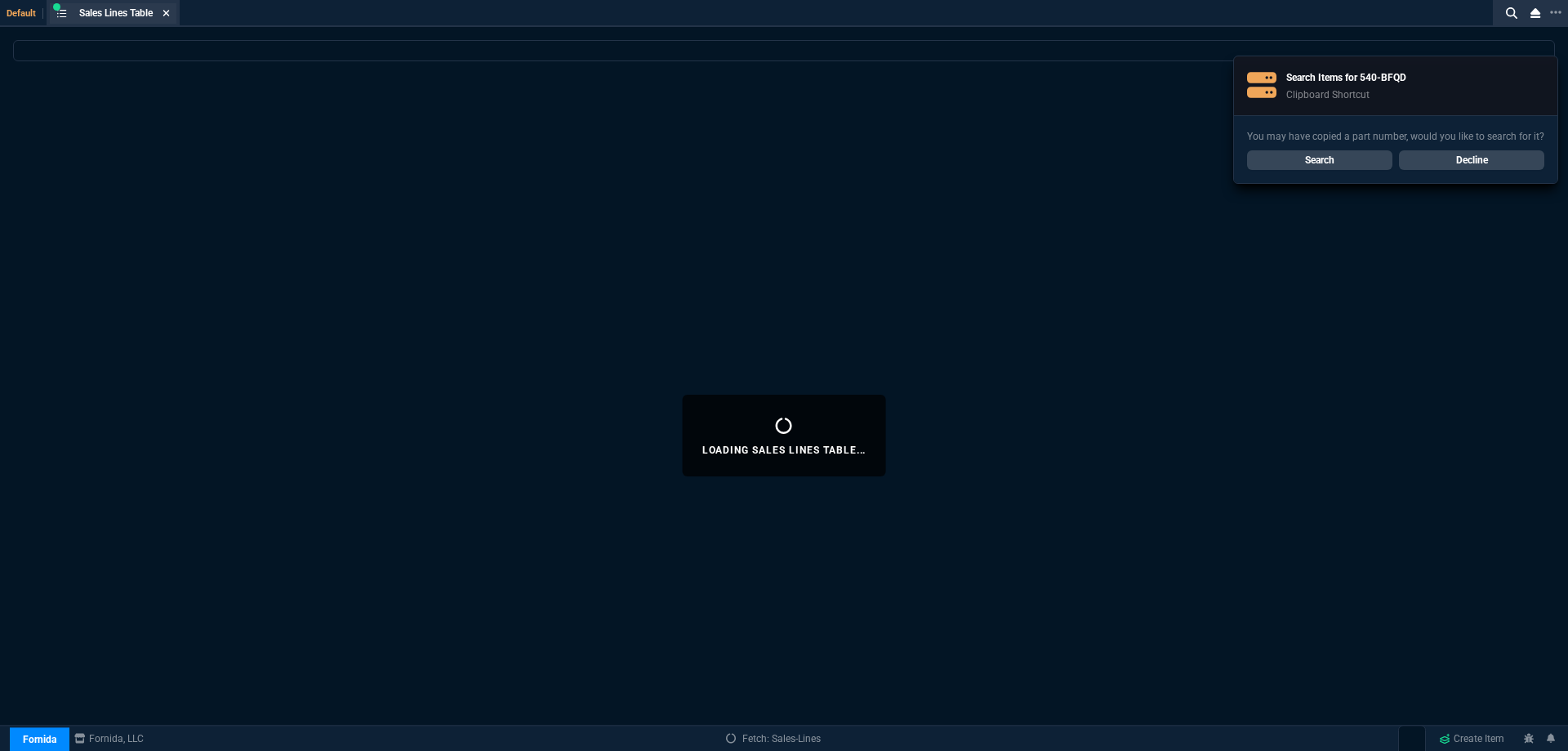
click at [169, 9] on icon at bounding box center [167, 13] width 7 height 9
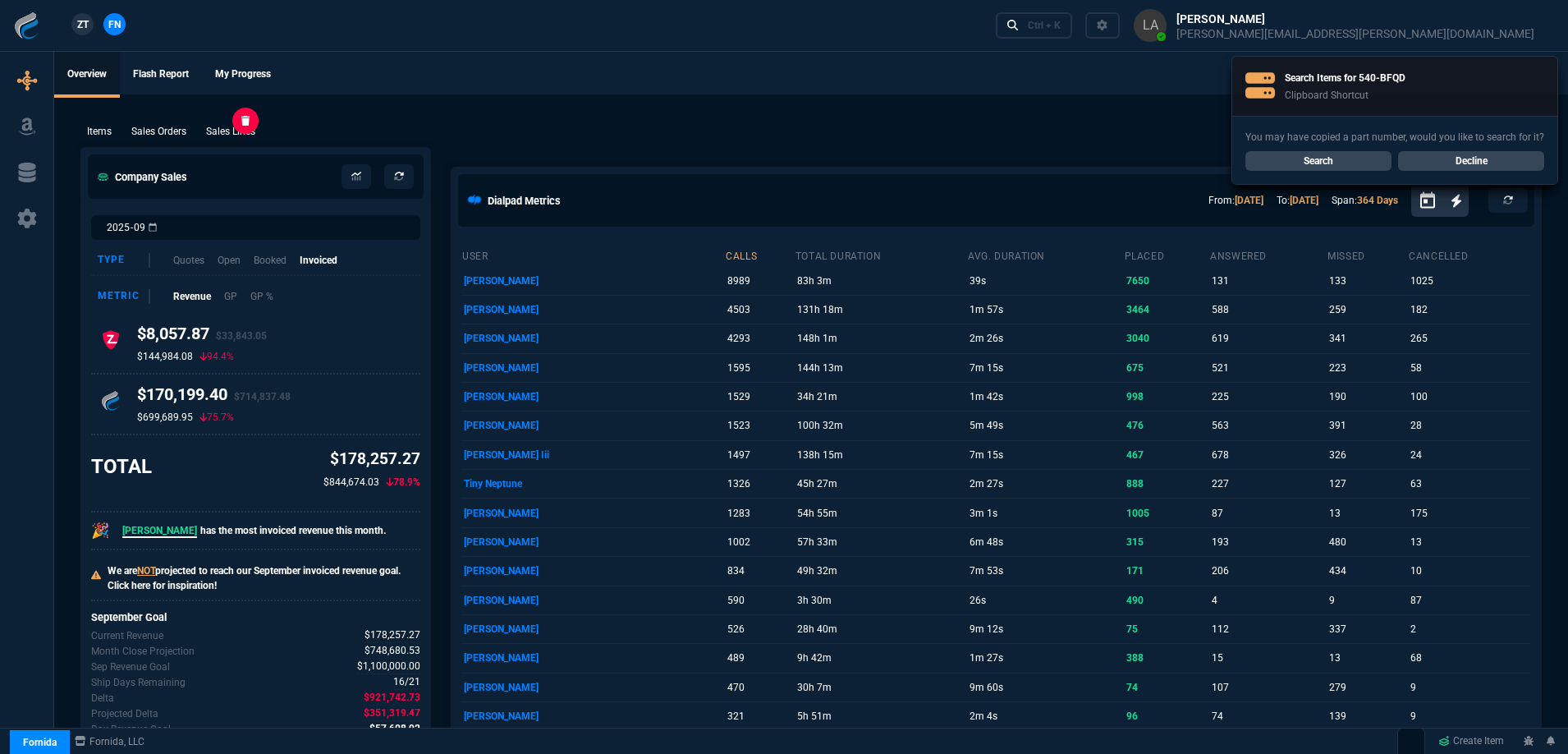
click at [244, 126] on p "Sales Lines" at bounding box center [231, 132] width 49 height 15
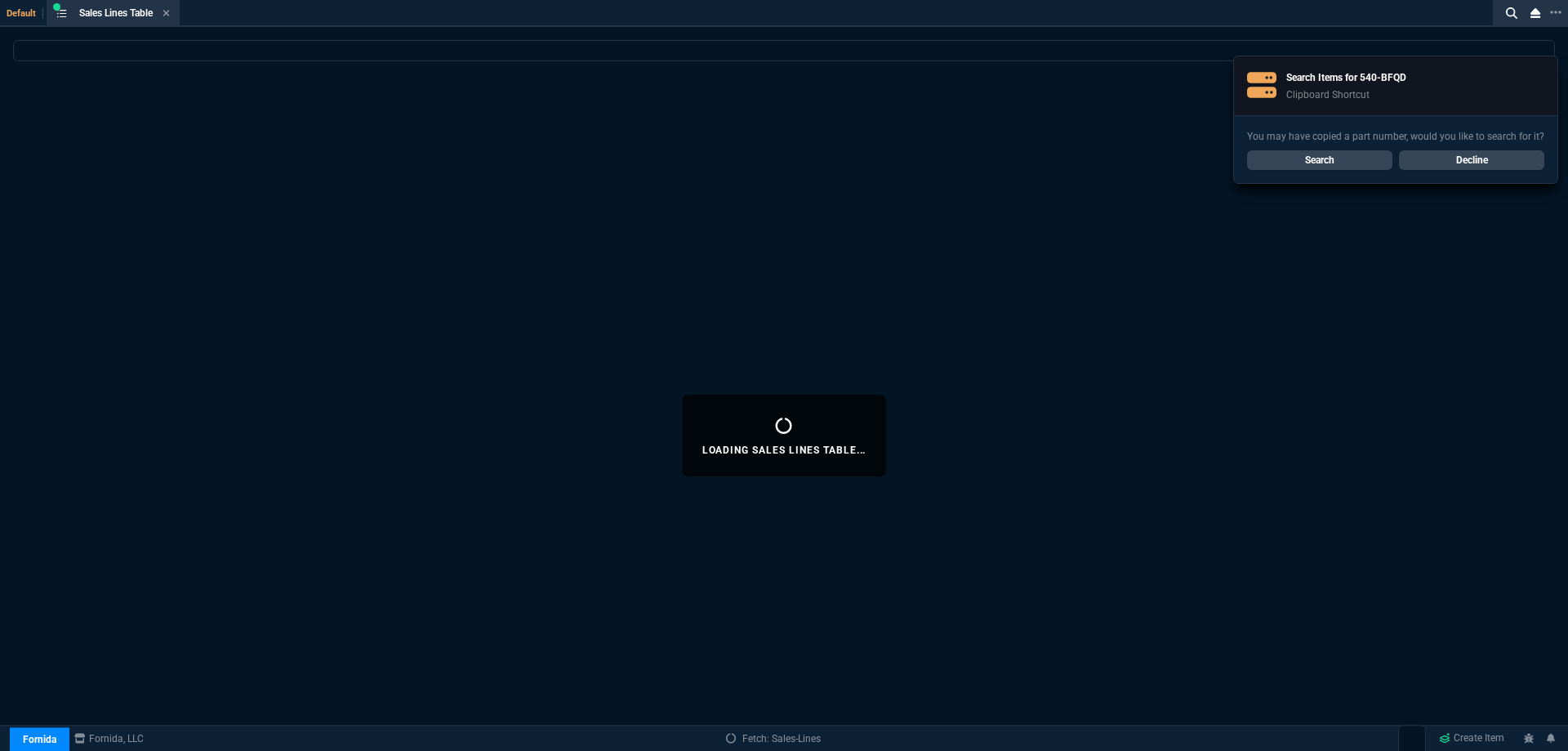
select select
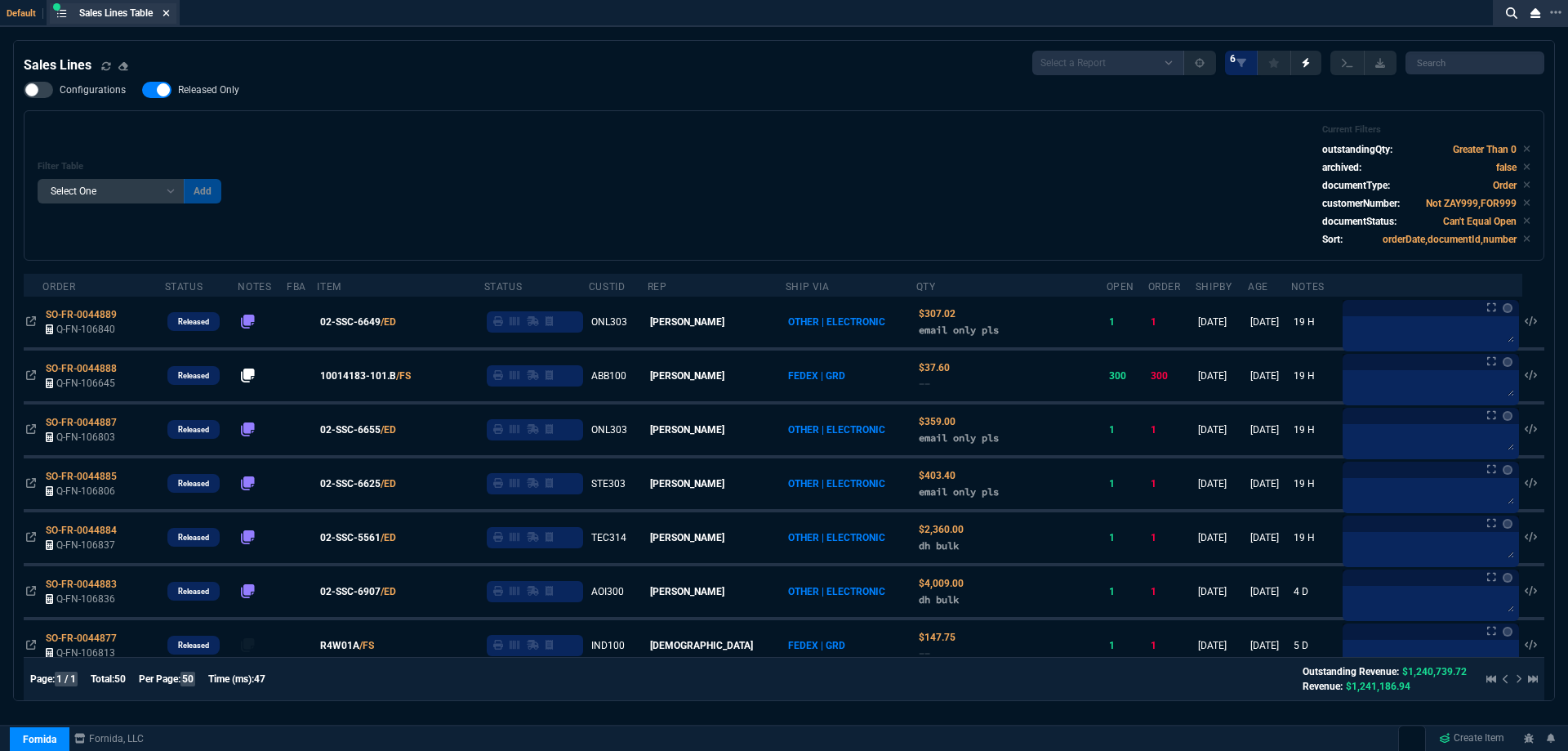
click at [169, 18] on fa-icon at bounding box center [167, 14] width 7 height 11
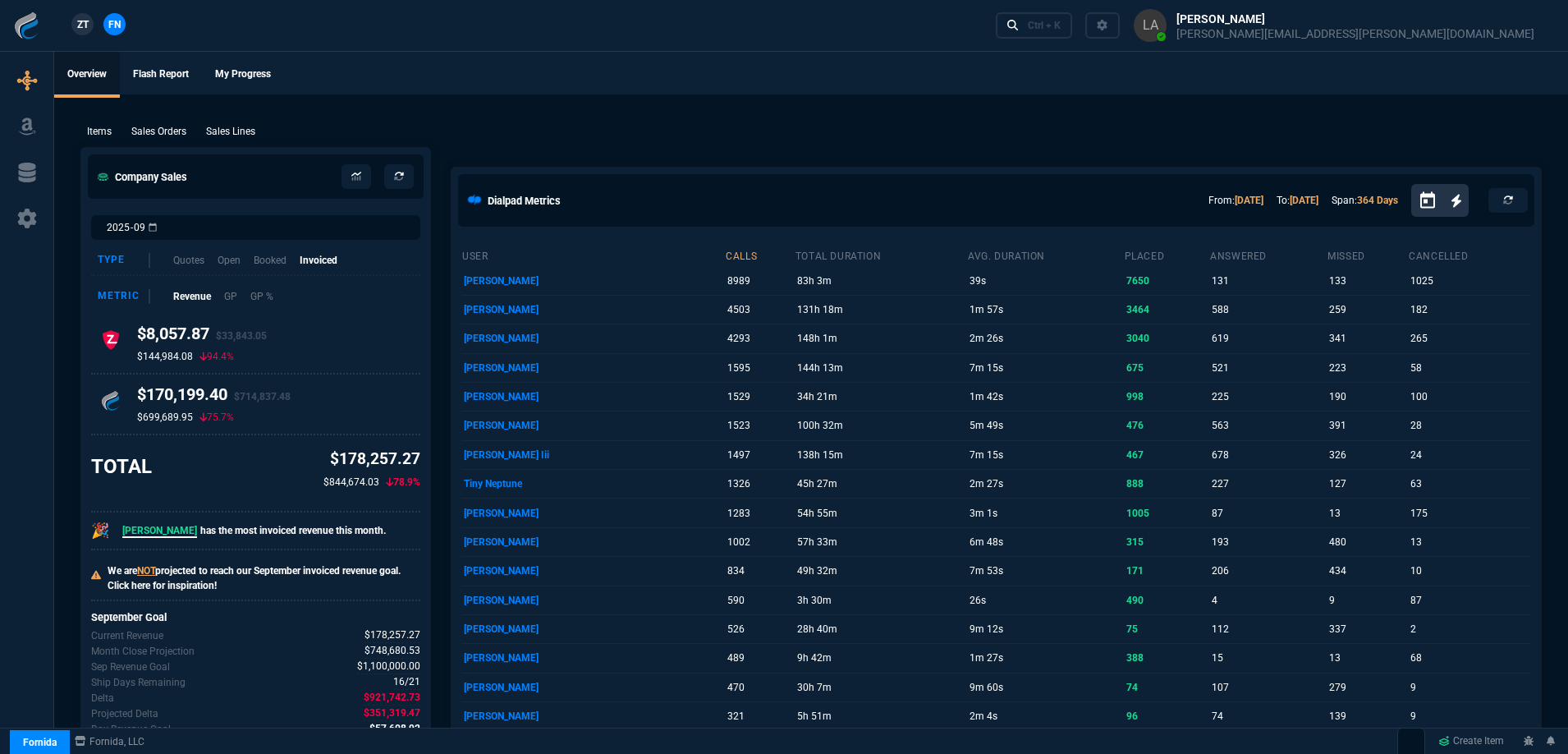
click at [84, 26] on span "ZT" at bounding box center [83, 24] width 11 height 15
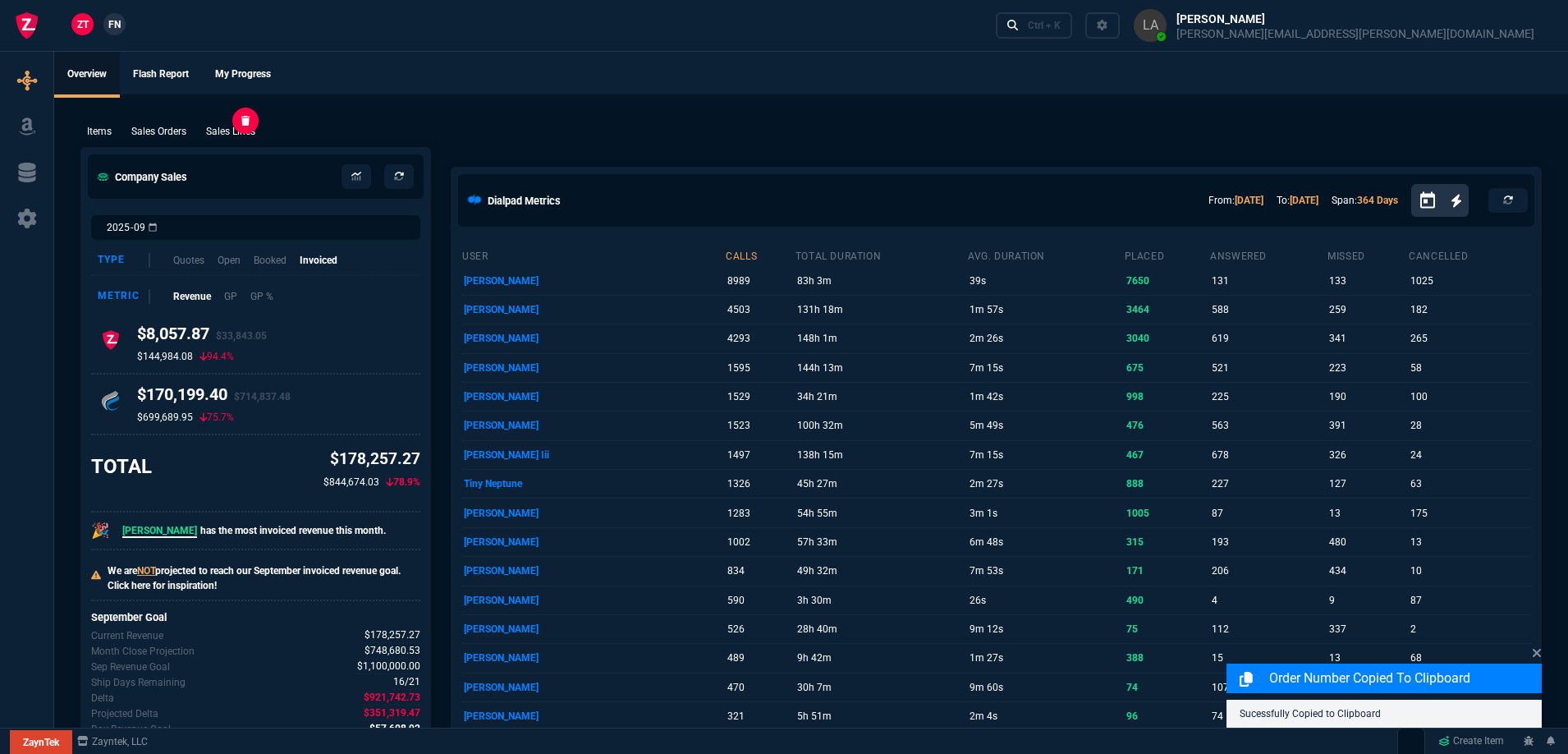
click at [239, 134] on p "Sales Lines" at bounding box center [231, 132] width 49 height 15
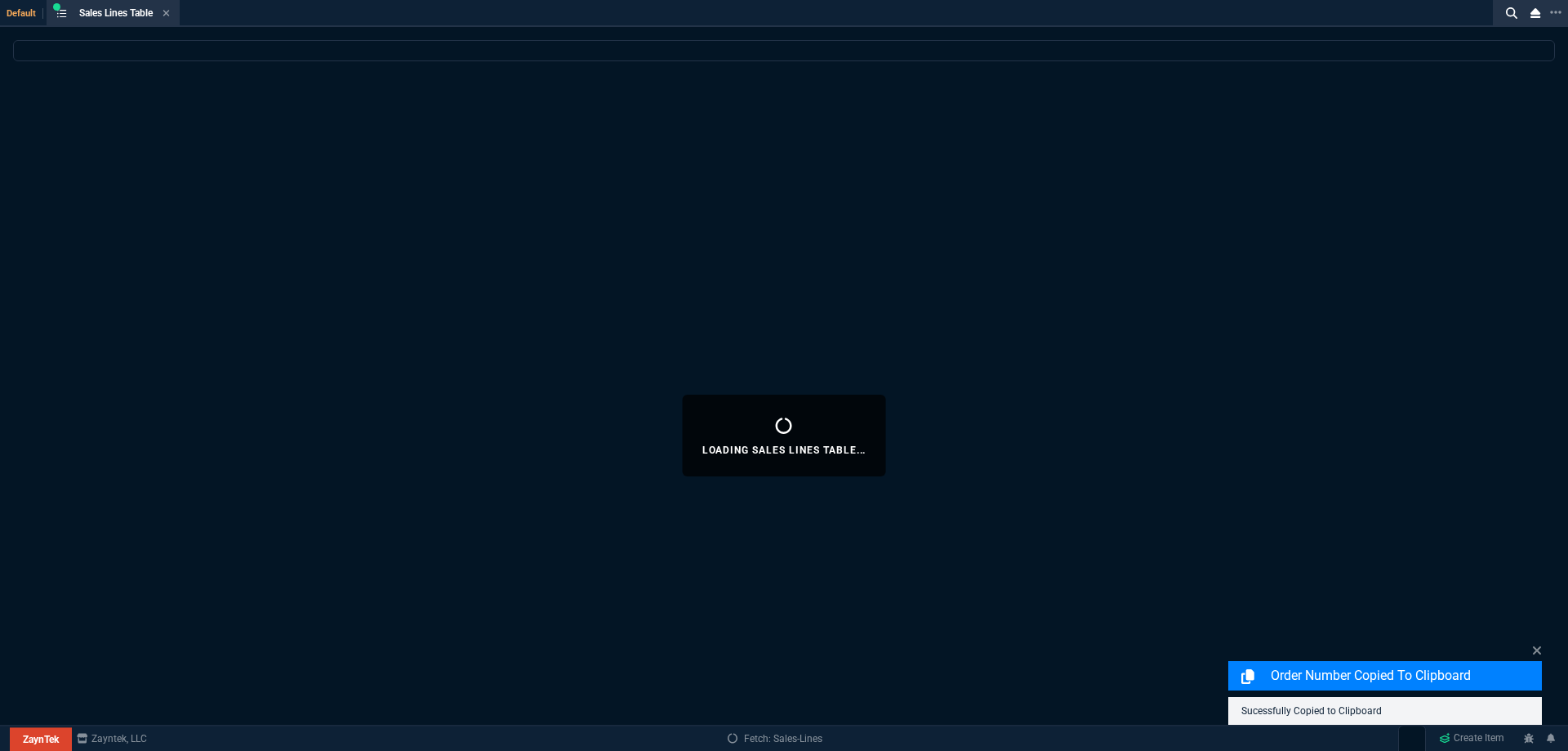
select select
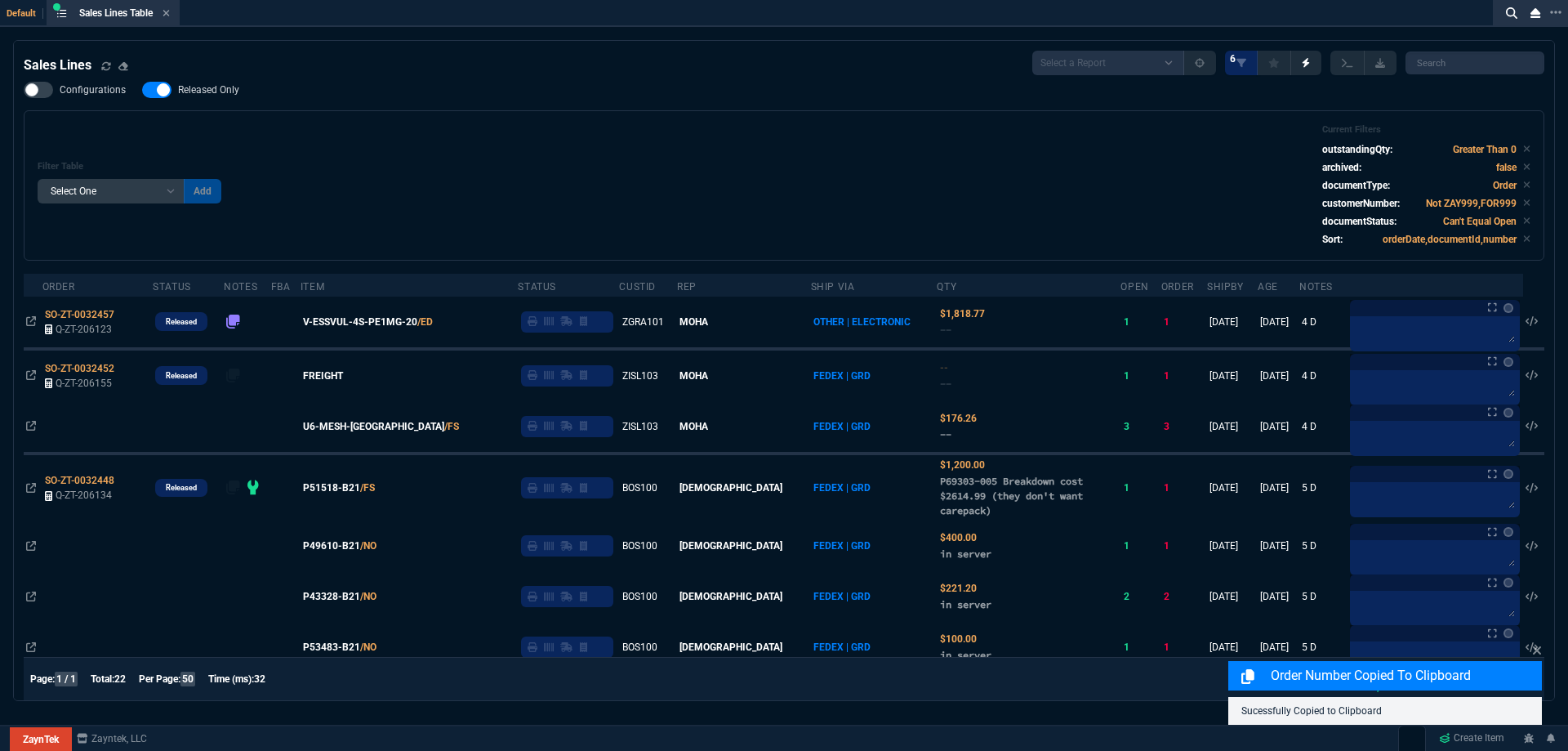
click at [205, 92] on span "Released Only" at bounding box center [208, 90] width 61 height 13
click at [142, 91] on input "Released Only" at bounding box center [141, 90] width 1 height 1
checkbox input "false"
click at [321, 125] on div "Filter Table Select One Add Filter () Age () ATS () Cond (itemVariantCode) Cust…" at bounding box center [784, 185] width 1492 height 123
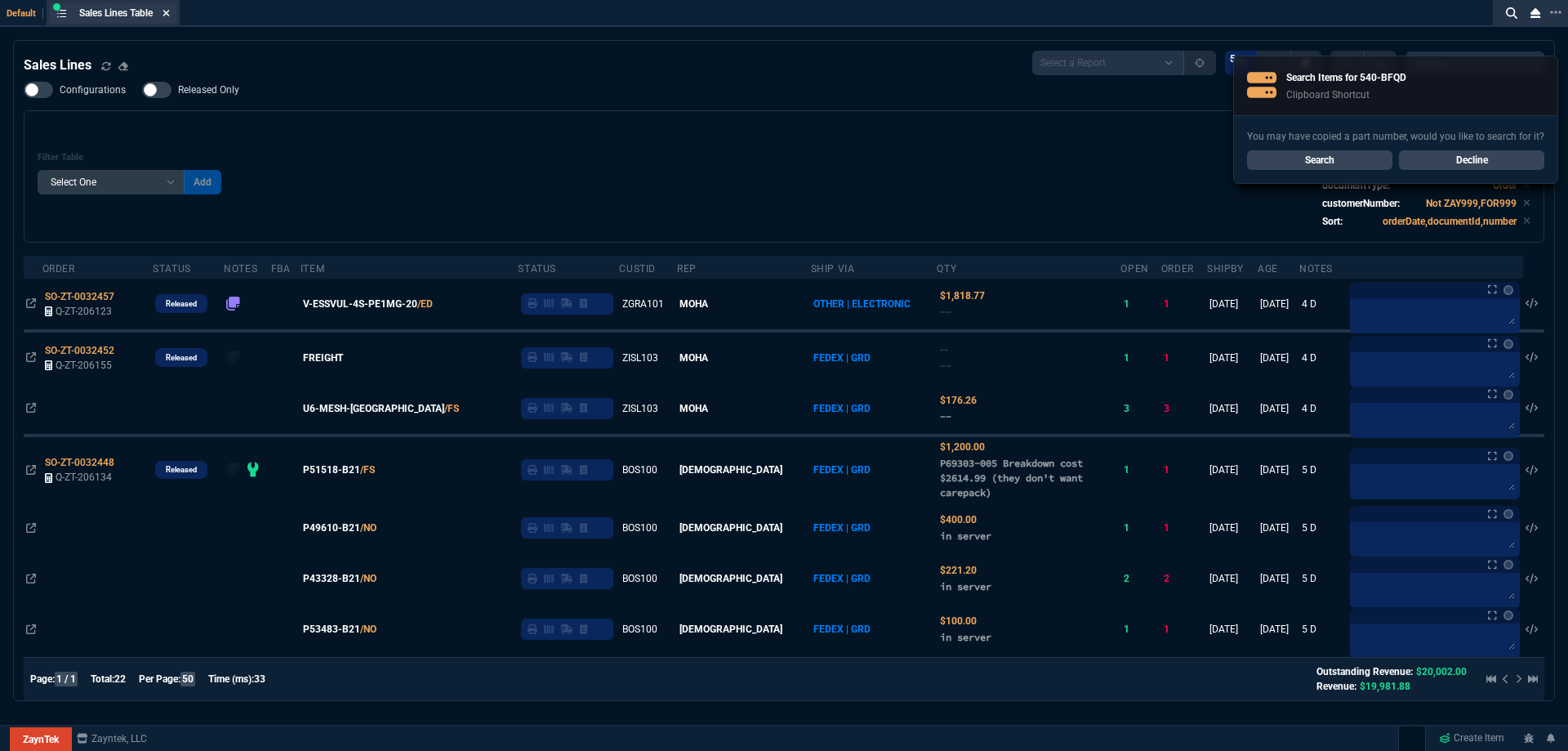
click at [169, 20] on nx-icon at bounding box center [167, 14] width 7 height 13
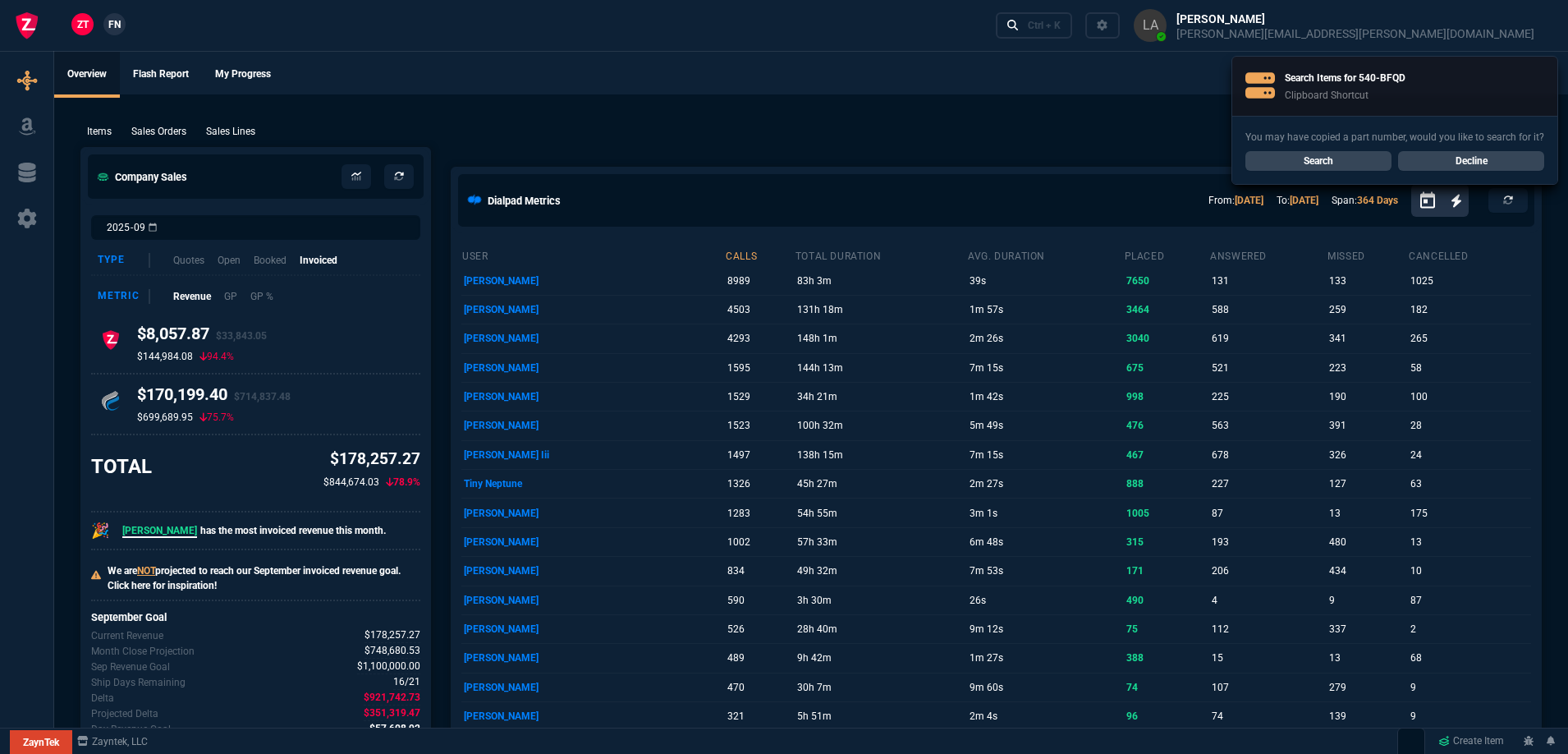
click at [119, 30] on span "FN" at bounding box center [114, 24] width 12 height 15
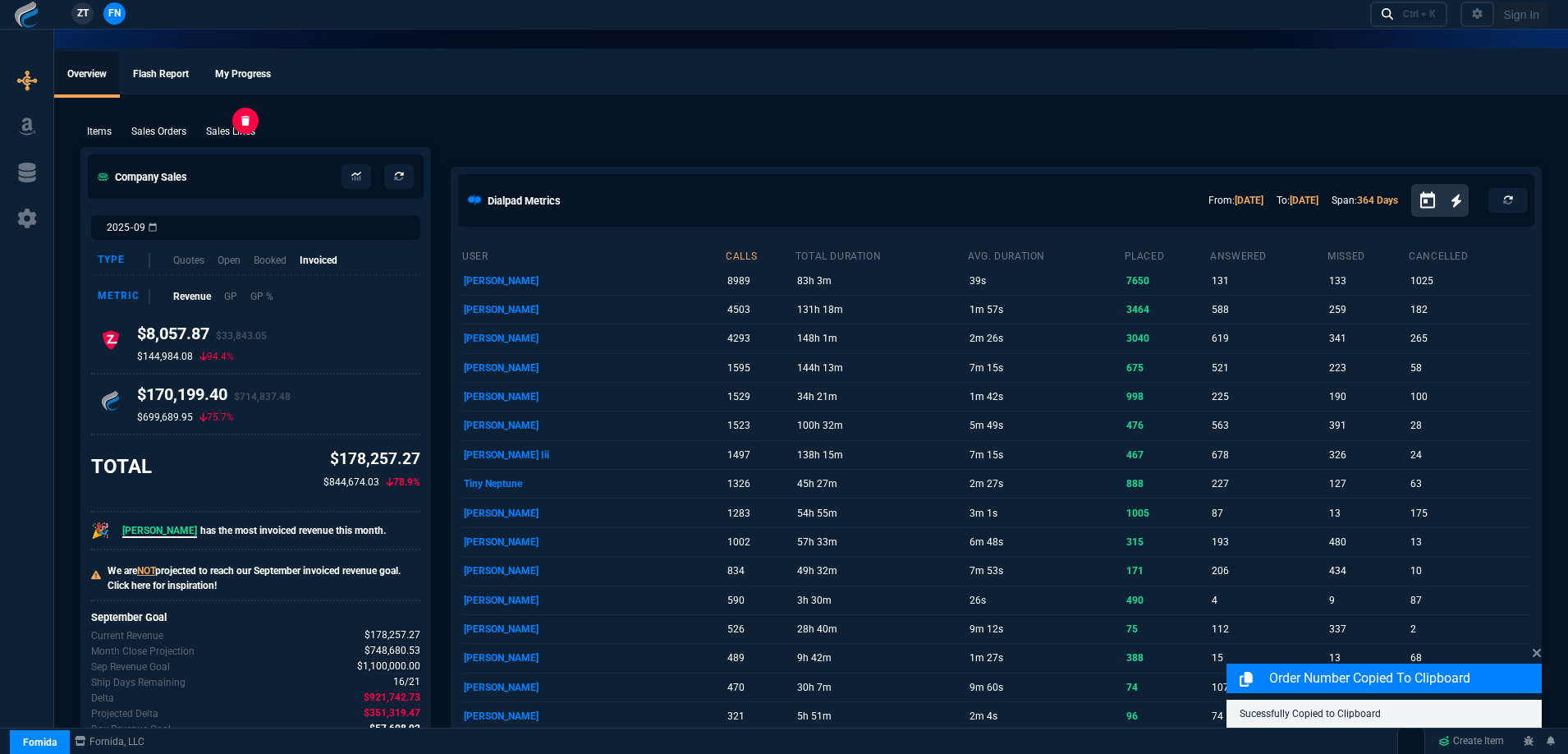
click at [234, 131] on p "Sales Lines" at bounding box center [231, 132] width 49 height 15
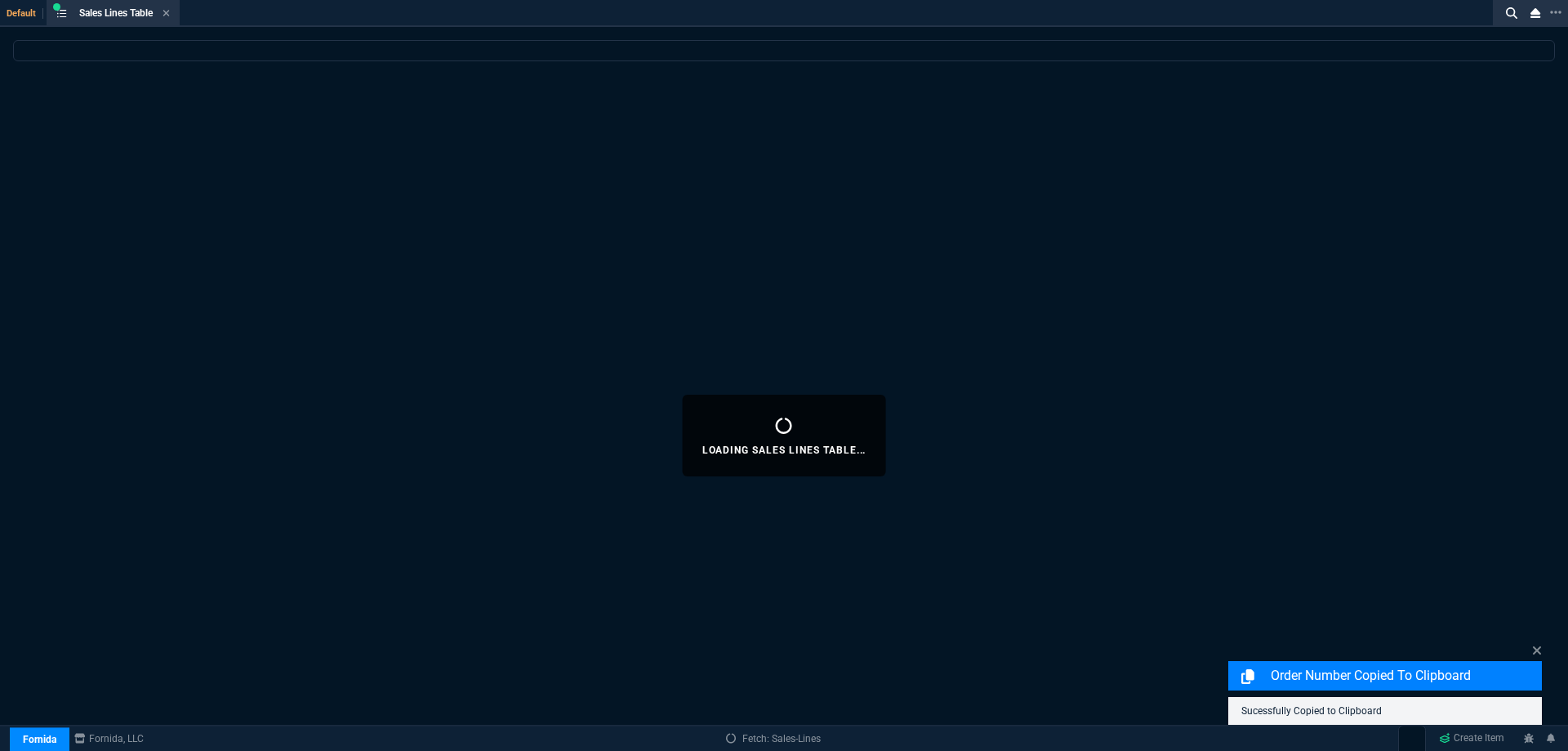
select select
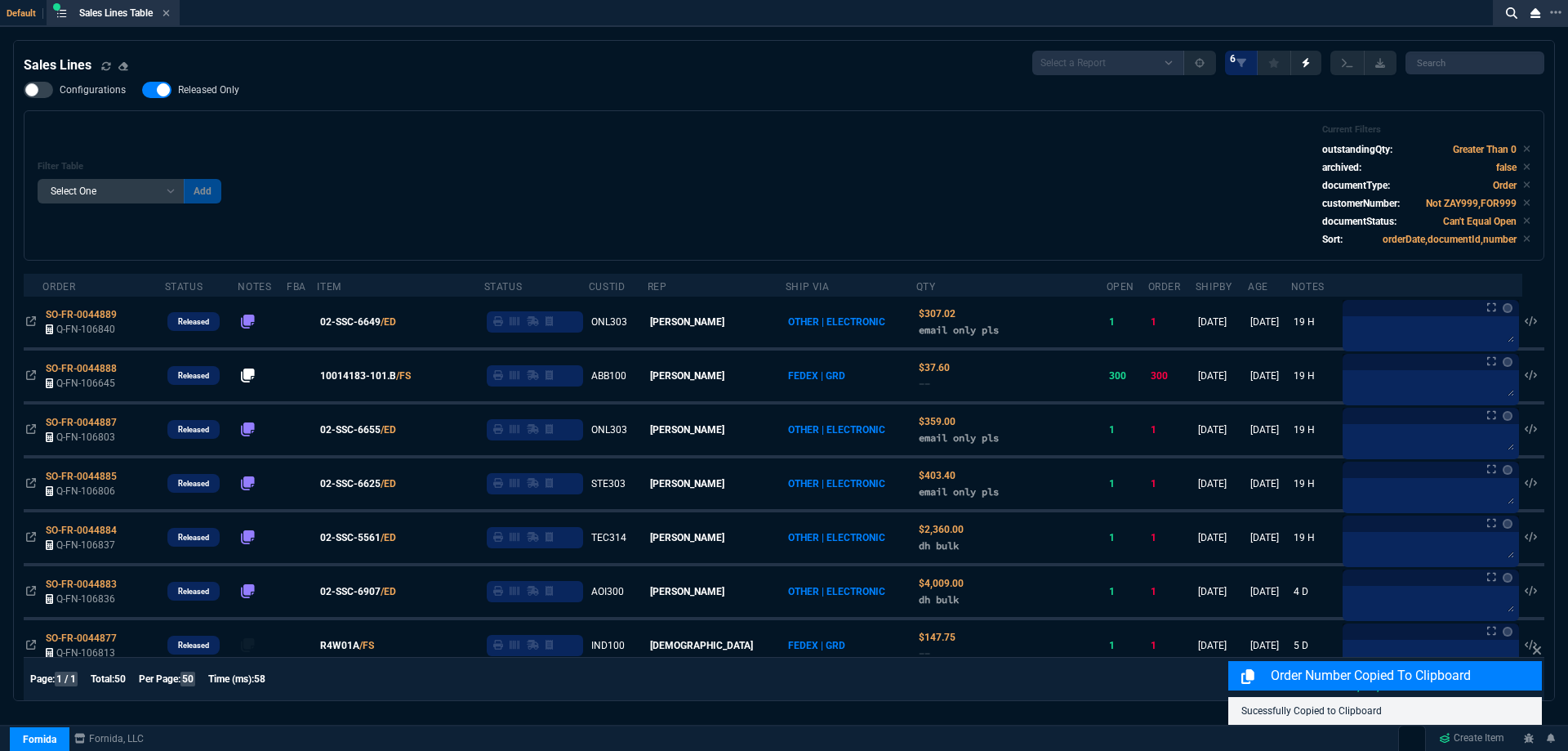
click at [212, 100] on nx-fornida-field-switch-one "Released Only" at bounding box center [198, 94] width 113 height 16
click at [208, 91] on span "Released Only" at bounding box center [208, 90] width 61 height 13
click at [142, 91] on input "Released Only" at bounding box center [141, 90] width 1 height 1
checkbox input "false"
click at [423, 109] on div "Configurations Released Only Filter Table Select One Add Filter () Age () ATS (…" at bounding box center [784, 170] width 1520 height 179
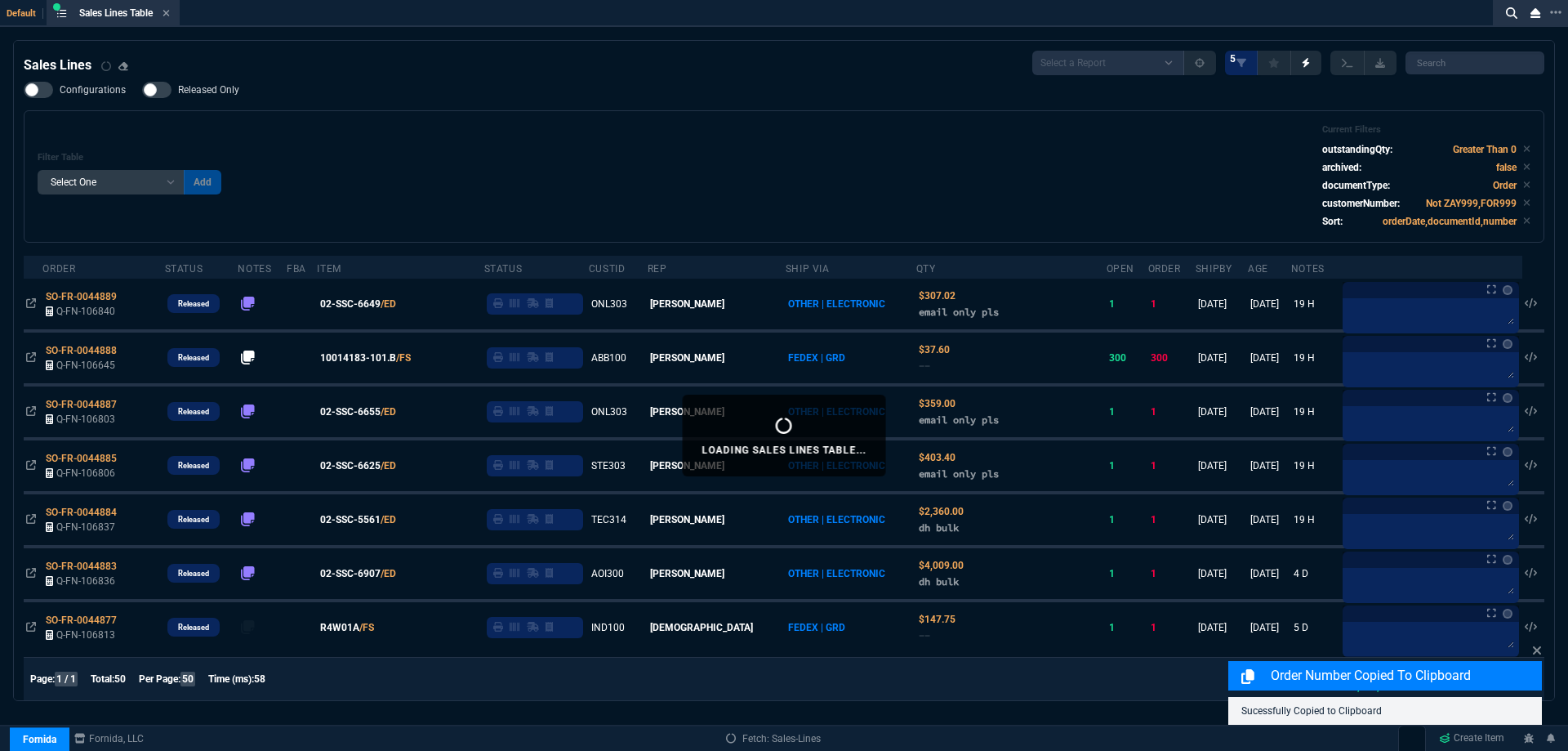
scroll to position [71, 0]
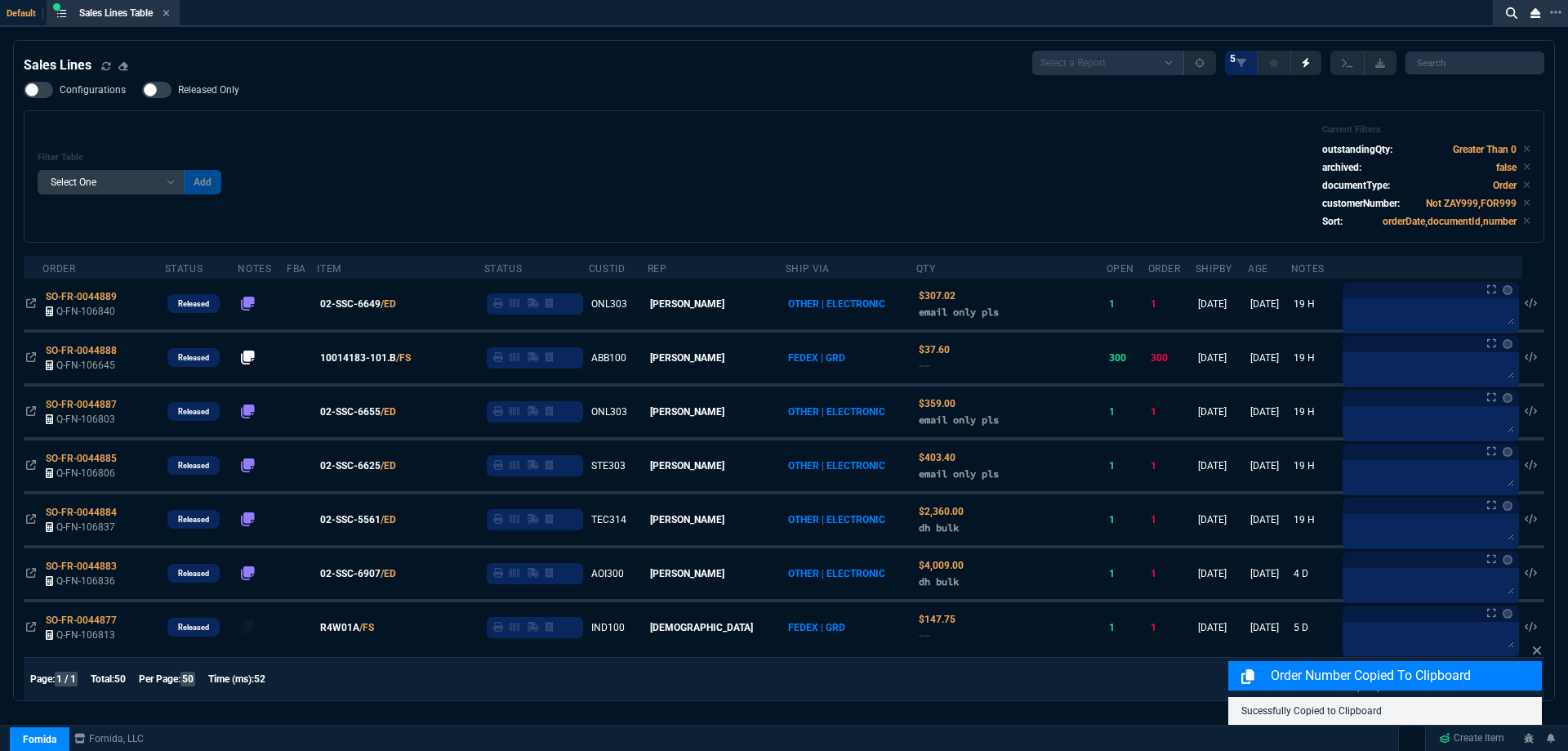
select select
